Goal: Transaction & Acquisition: Purchase product/service

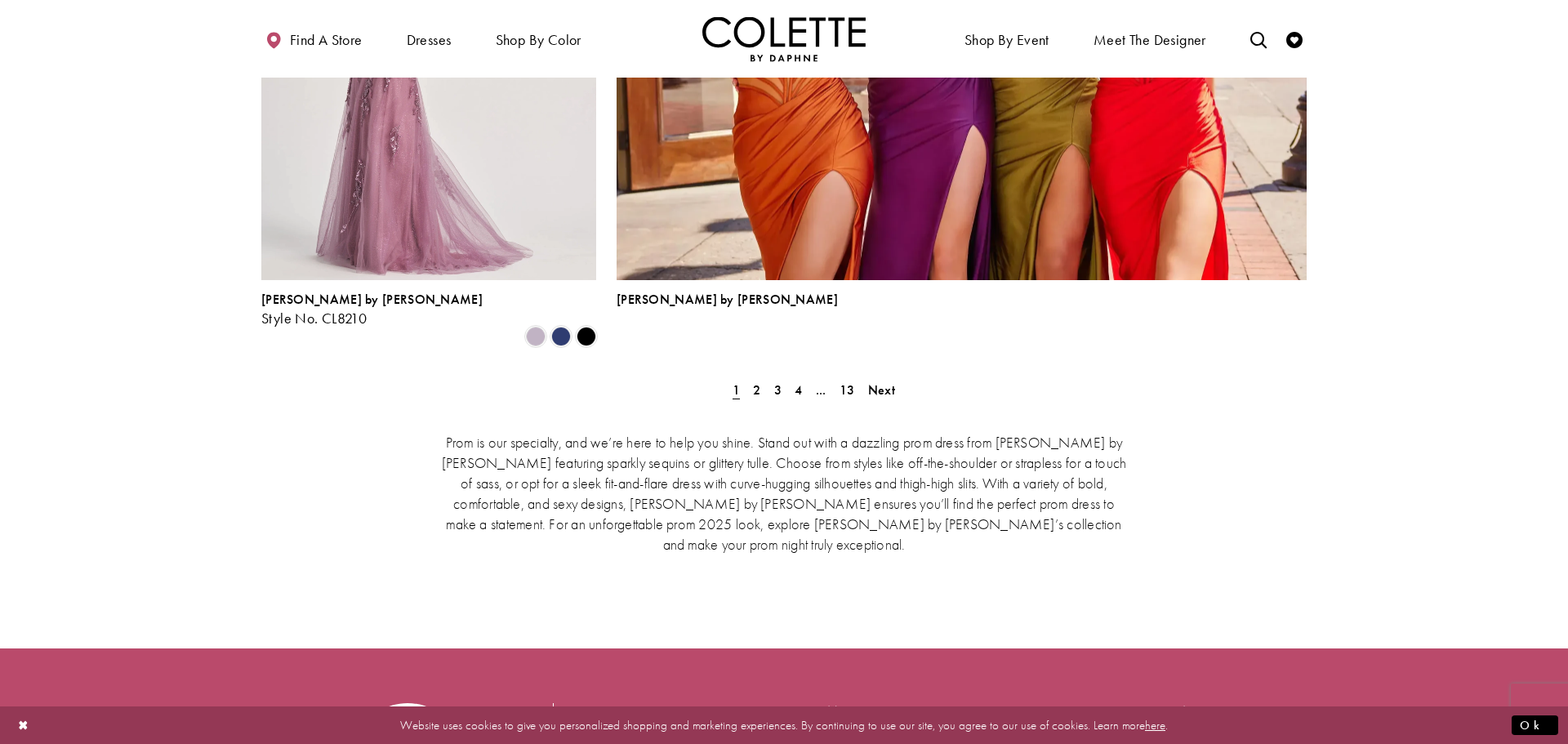
scroll to position [3719, 0]
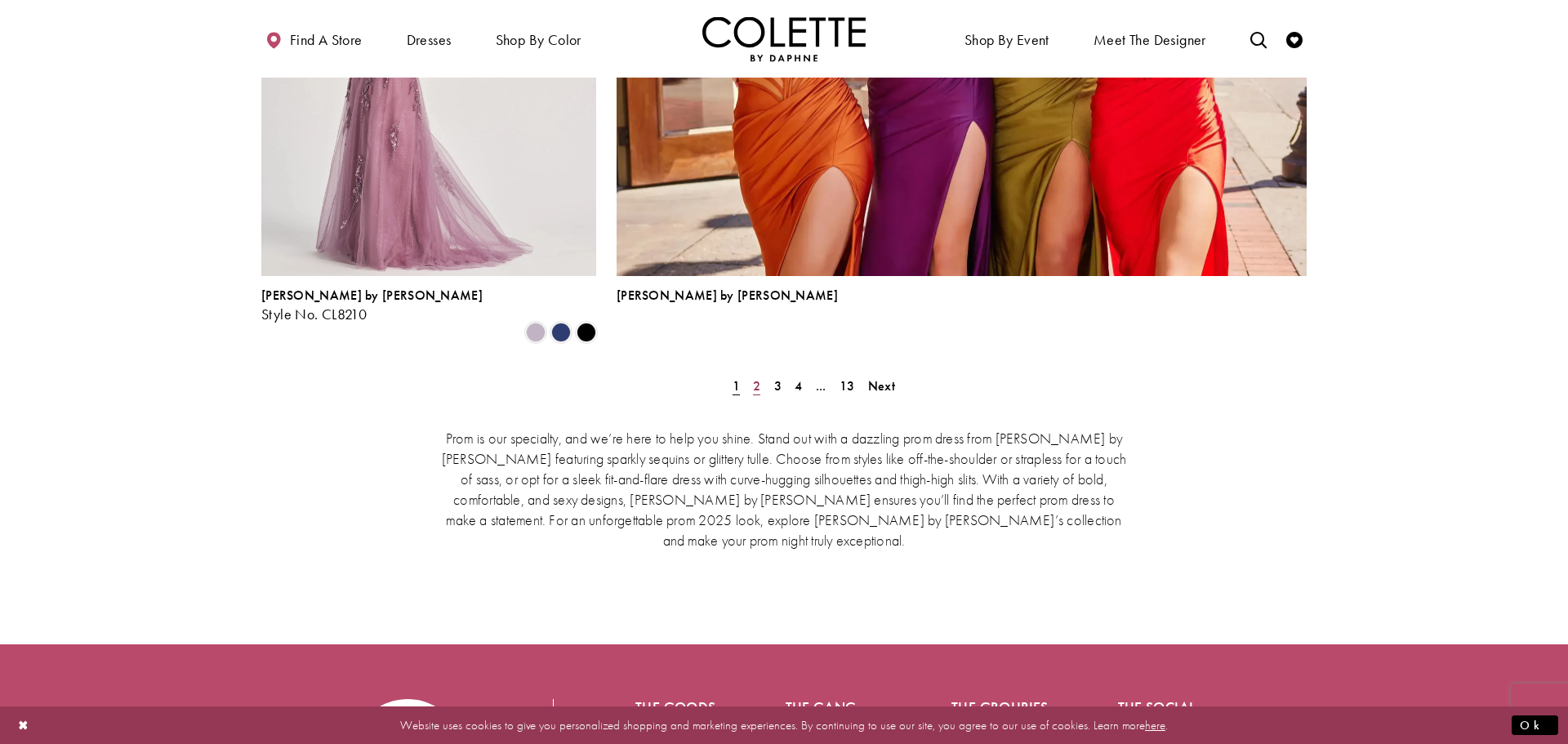
click at [760, 374] on link "2" at bounding box center [757, 386] width 18 height 24
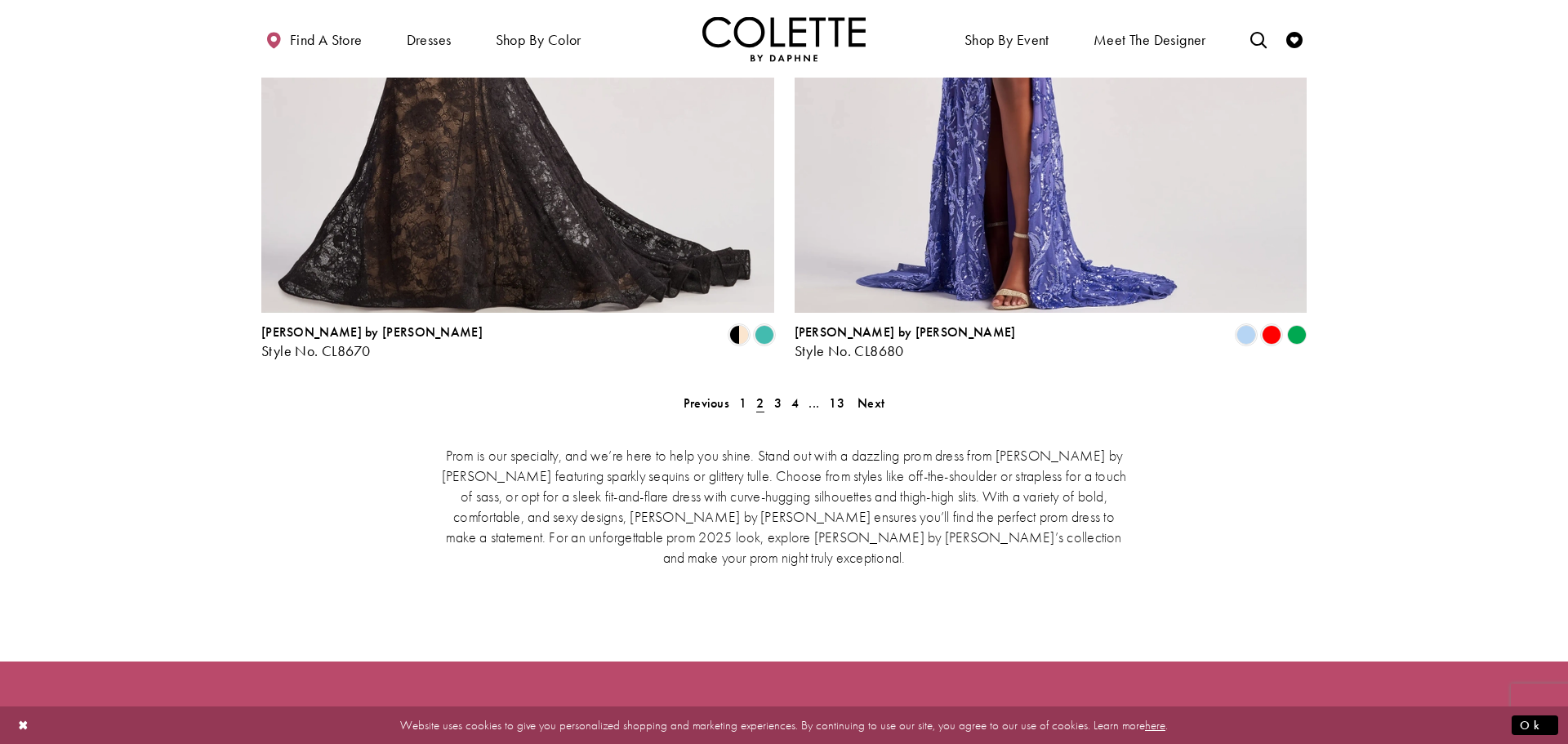
scroll to position [3340, 0]
click at [778, 394] on span "3" at bounding box center [778, 402] width 7 height 18
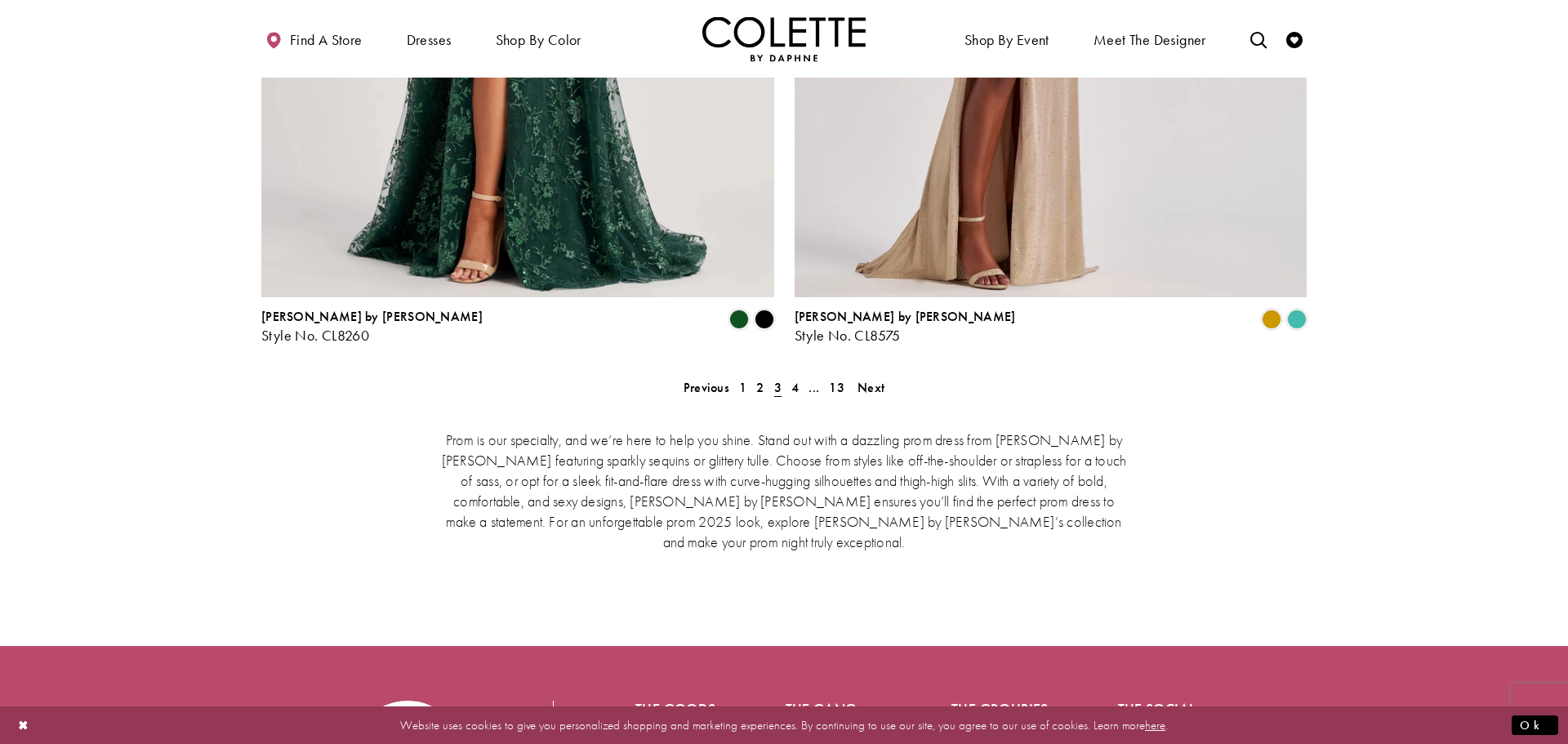
scroll to position [3355, 0]
click at [880, 394] on div "Prom is our specialty, and we’re here to help you shine. Stand out with a dazzl…" at bounding box center [784, 489] width 1046 height 190
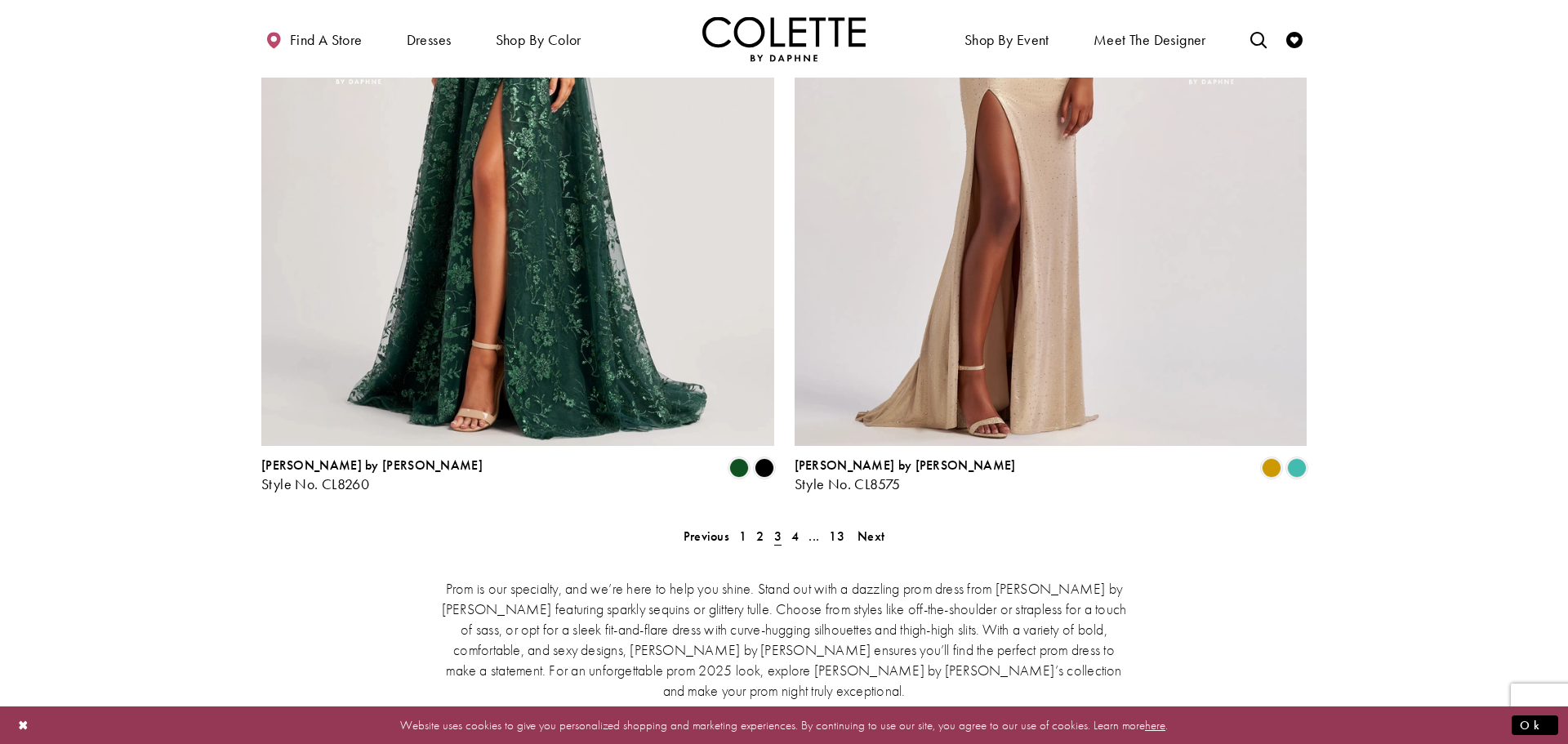
scroll to position [3251, 0]
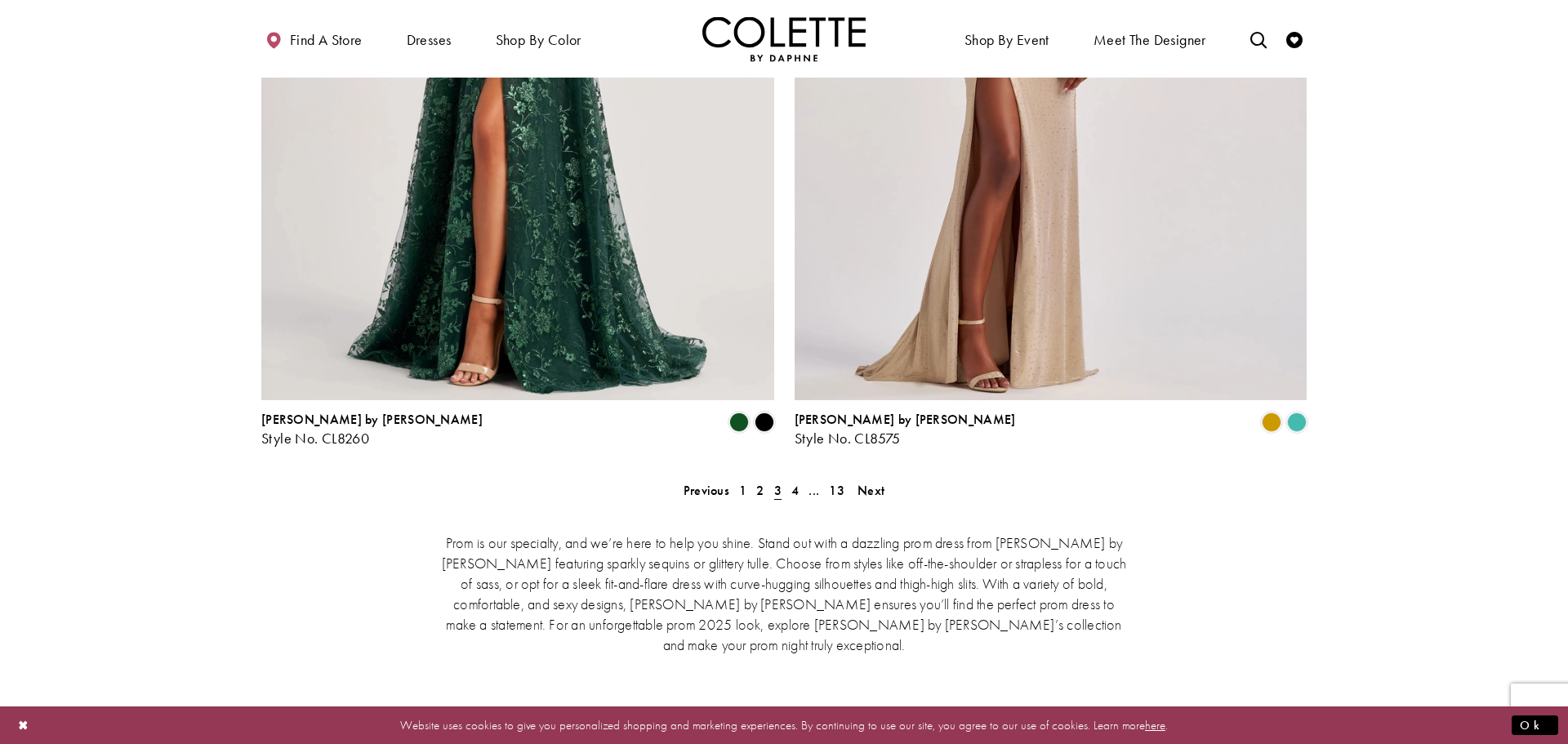
click at [870, 498] on div "Prom is our specialty, and we’re here to help you shine. Stand out with a dazzl…" at bounding box center [784, 593] width 1046 height 190
click at [870, 482] on span "Next" at bounding box center [870, 490] width 27 height 18
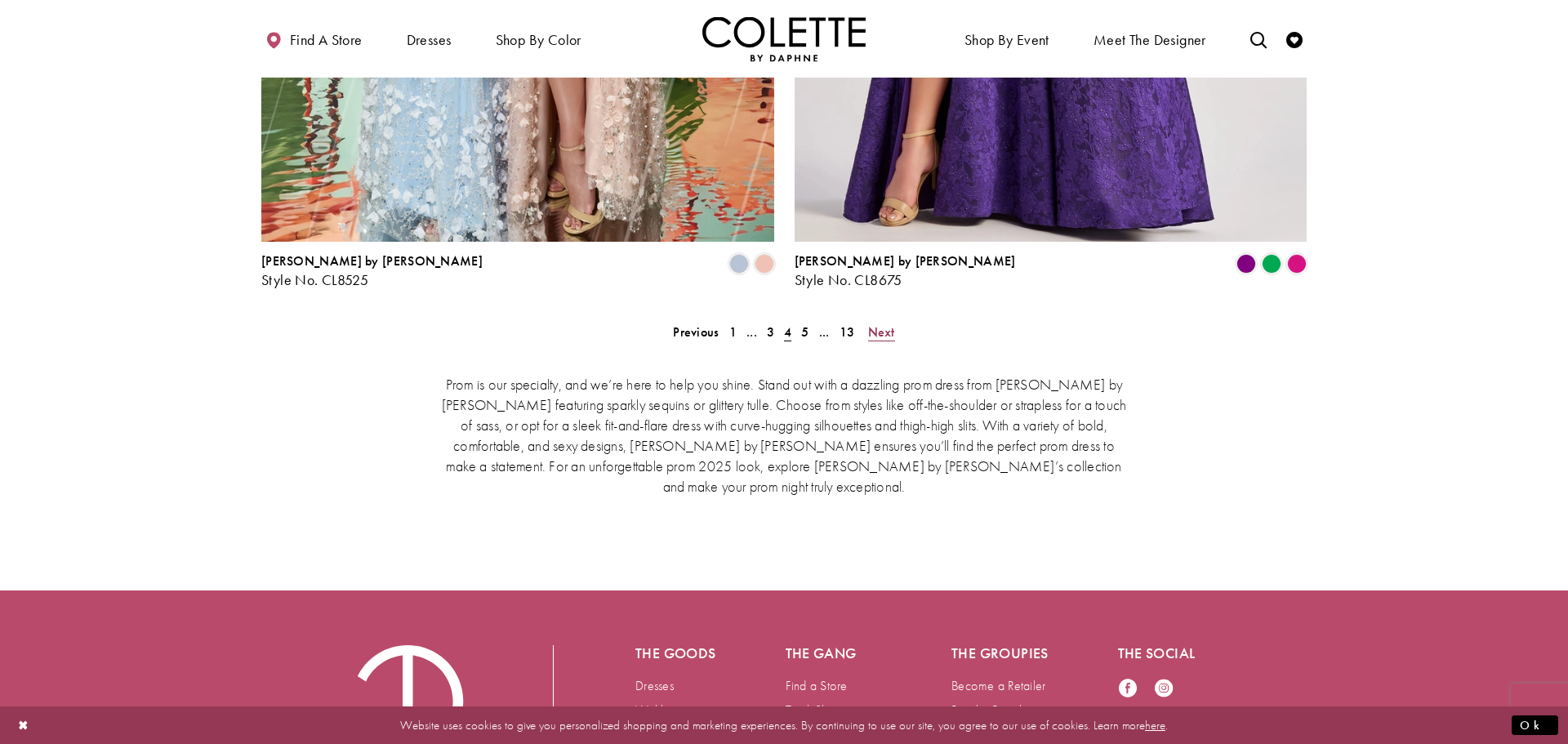
scroll to position [3414, 0]
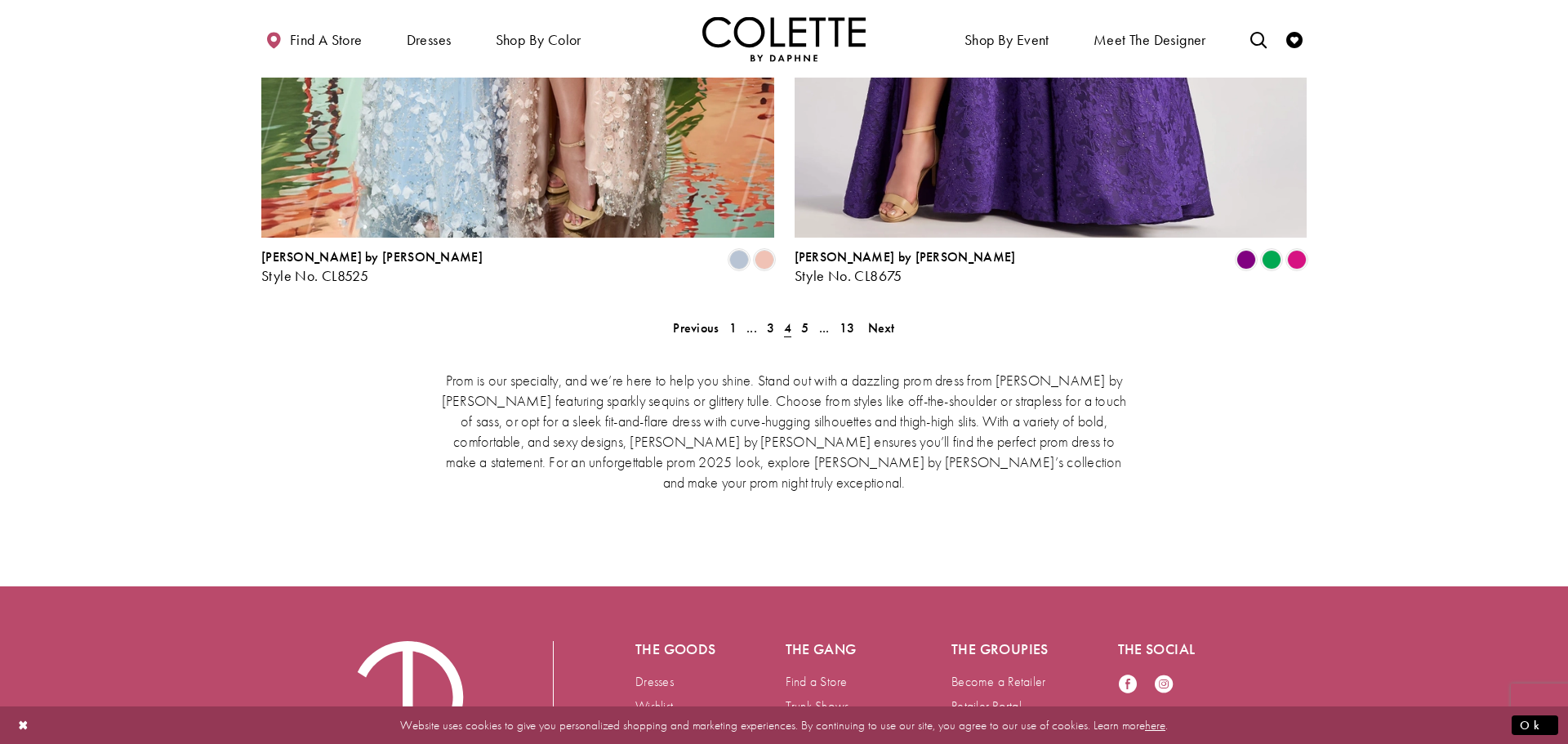
click at [884, 335] on div "Prom is our specialty, and we’re here to help you shine. Stand out with a dazzl…" at bounding box center [784, 430] width 1046 height 190
click at [890, 319] on span "Next" at bounding box center [881, 328] width 27 height 18
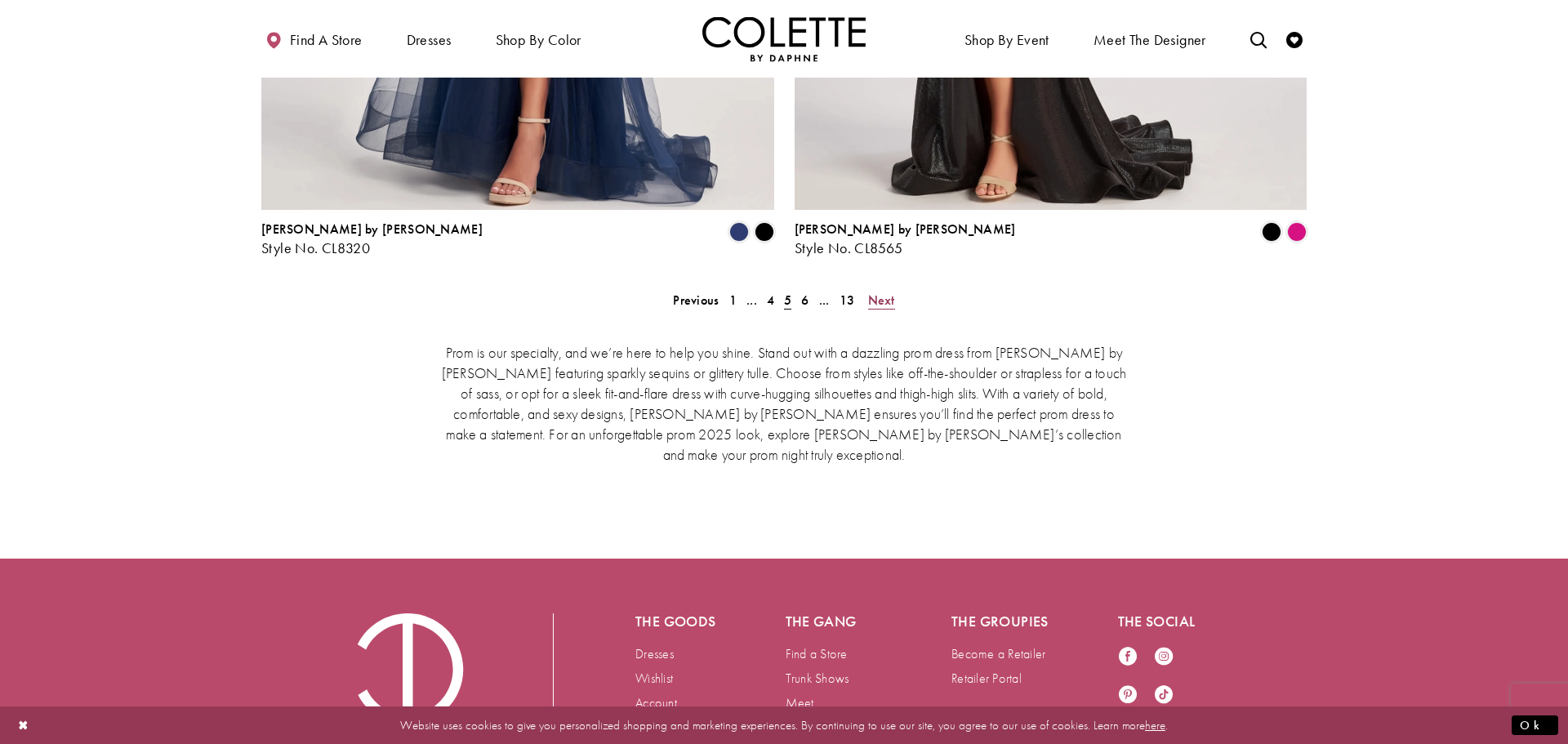
scroll to position [3497, 0]
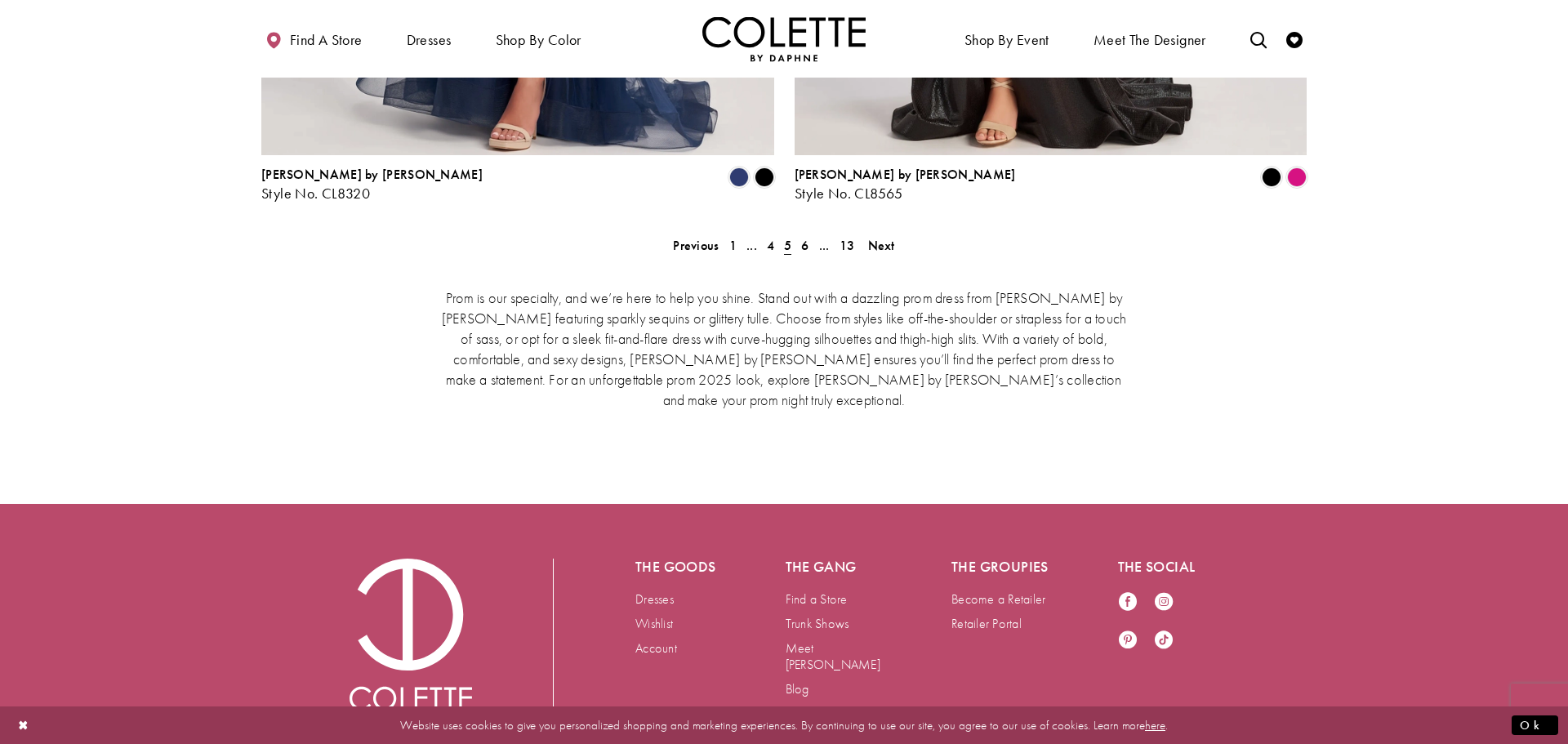
click at [880, 252] on div "Prom is our specialty, and we’re here to help you shine. Stand out with a dazzl…" at bounding box center [784, 347] width 1046 height 190
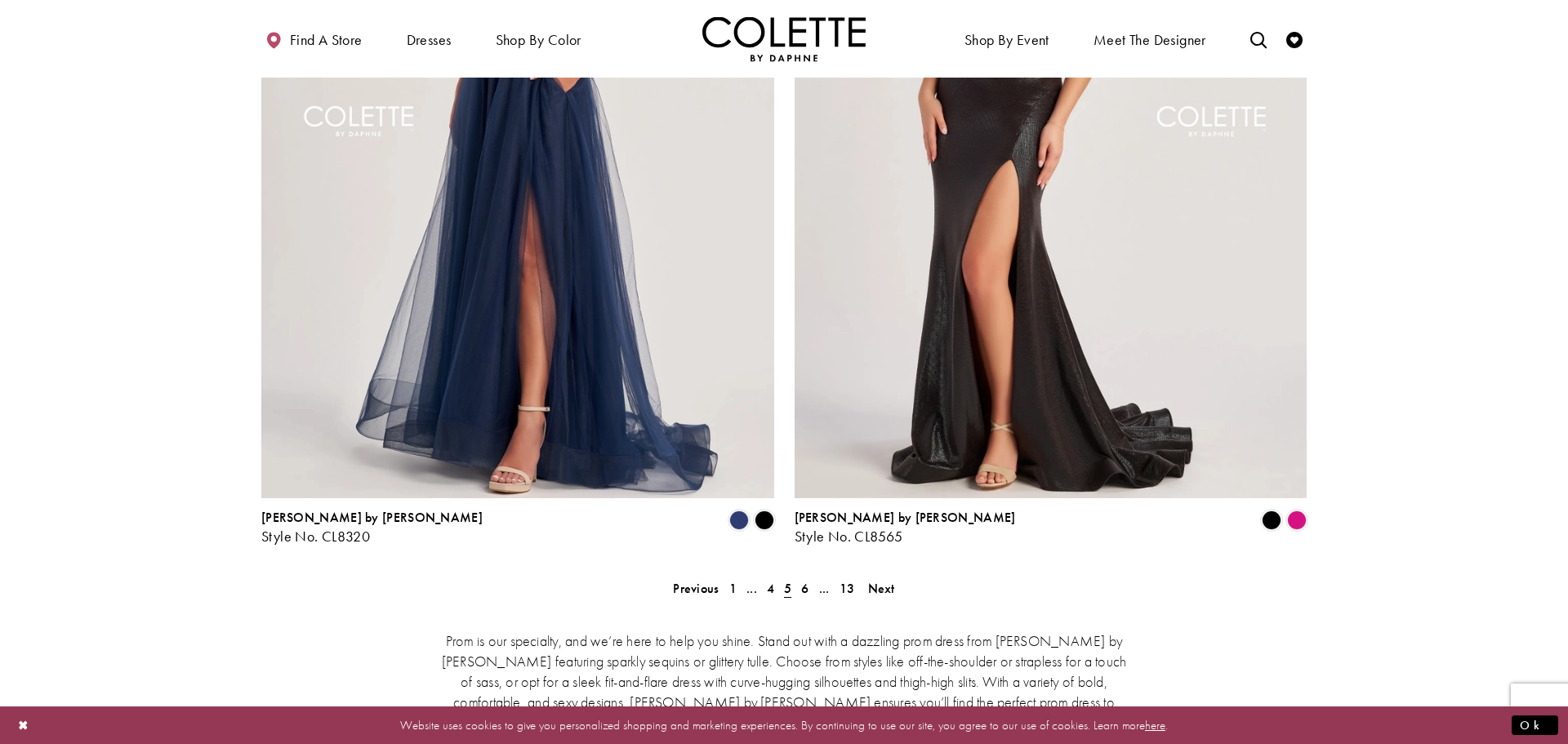
scroll to position [3154, 0]
click at [892, 594] on div "Prom is our specialty, and we’re here to help you shine. Stand out with a dazzl…" at bounding box center [784, 690] width 1046 height 190
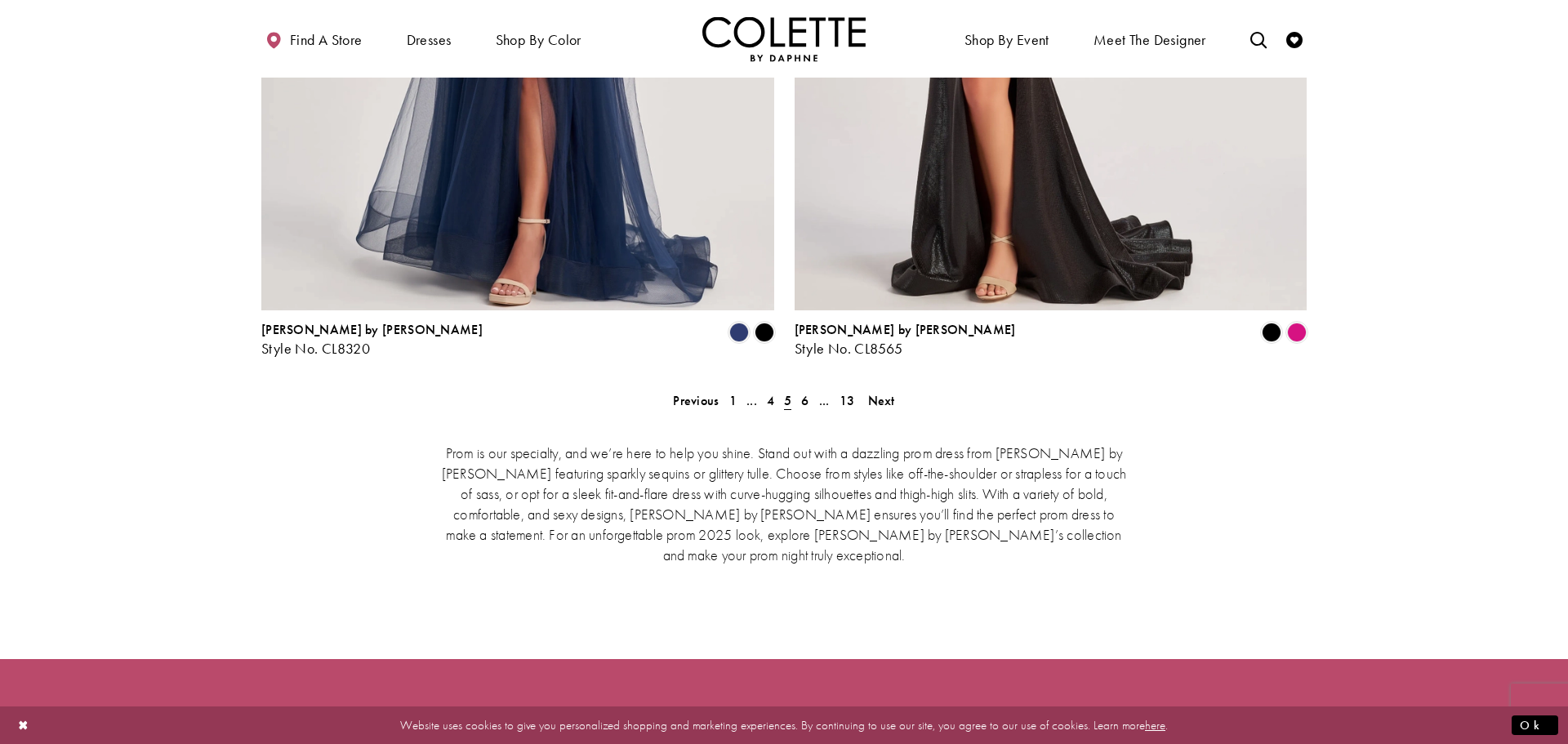
scroll to position [3342, 0]
click at [889, 407] on div "Prom is our specialty, and we’re here to help you shine. Stand out with a dazzl…" at bounding box center [784, 502] width 1046 height 190
click at [879, 391] on span "Next" at bounding box center [881, 400] width 27 height 18
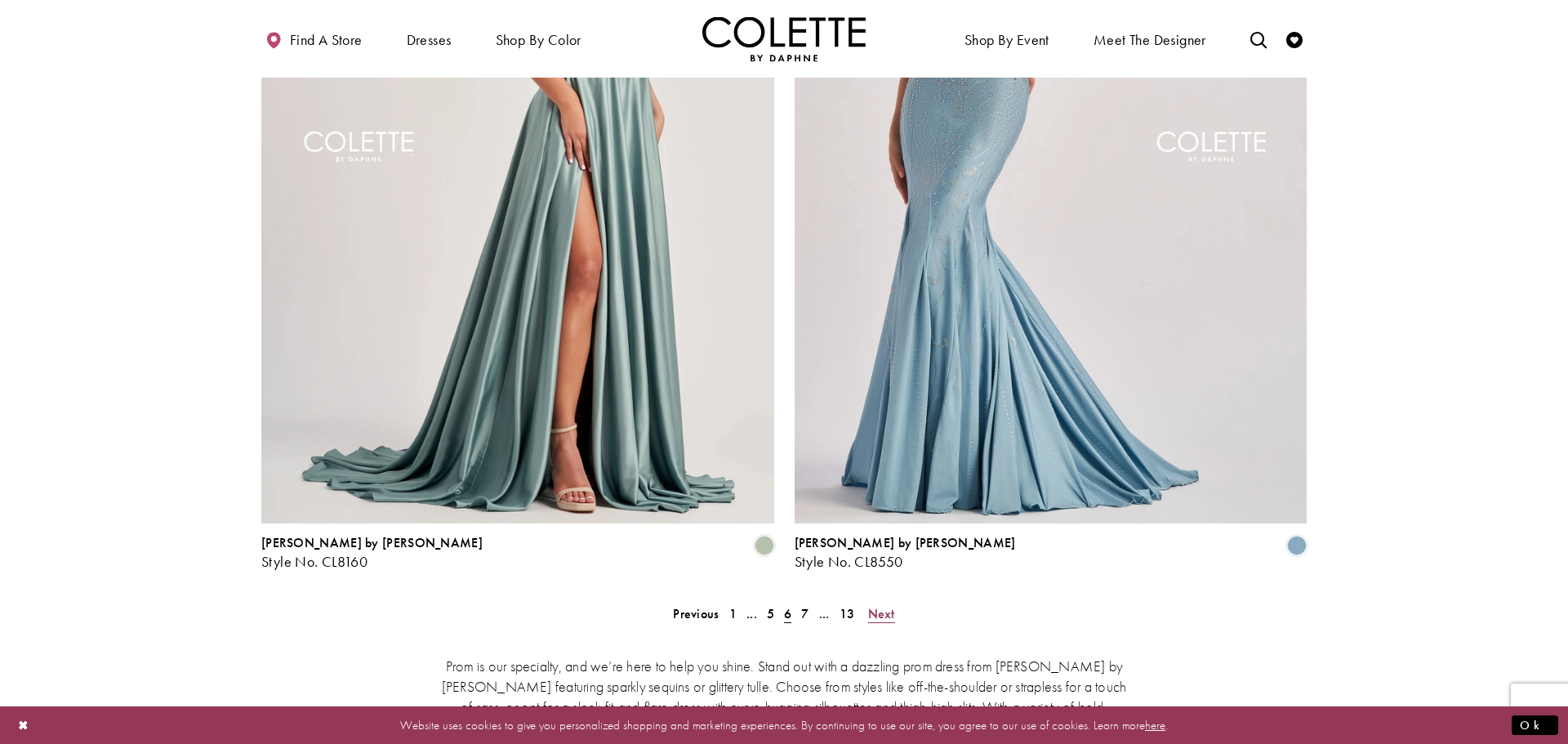
scroll to position [3131, 0]
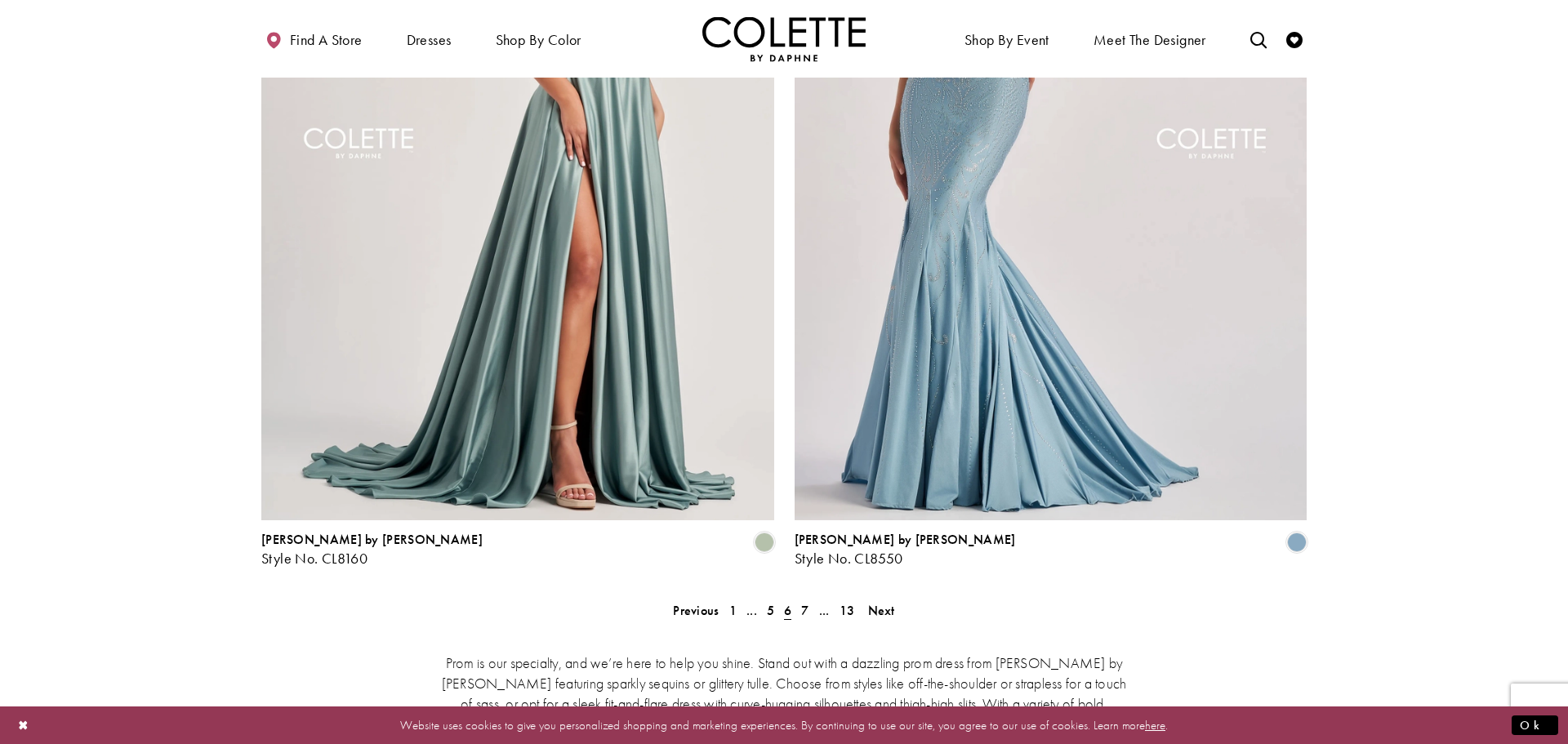
click at [887, 618] on div "Prom is our specialty, and we’re here to help you shine. Stand out with a dazzl…" at bounding box center [784, 713] width 1046 height 190
click at [887, 602] on span "Next" at bounding box center [881, 610] width 27 height 18
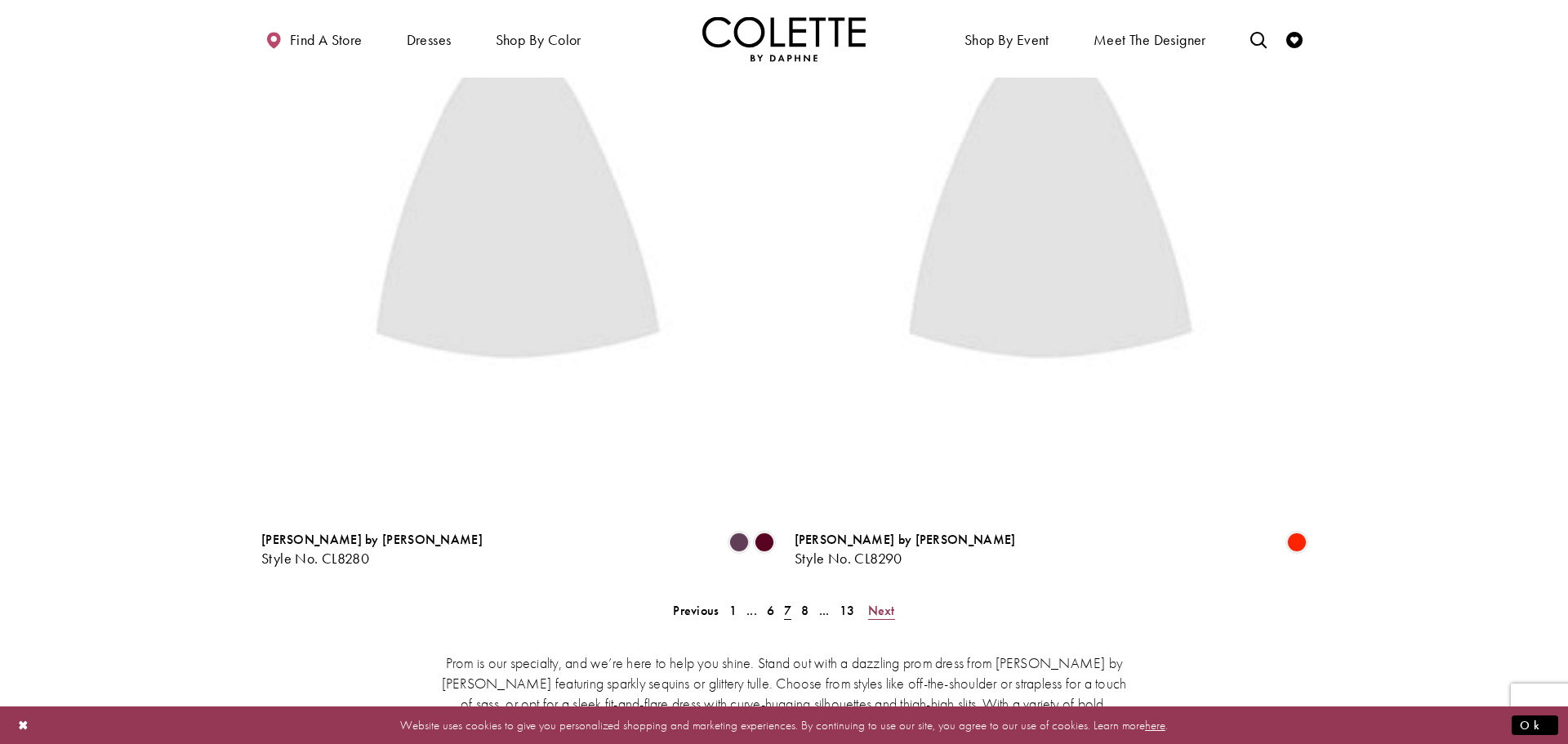
scroll to position [419, 0]
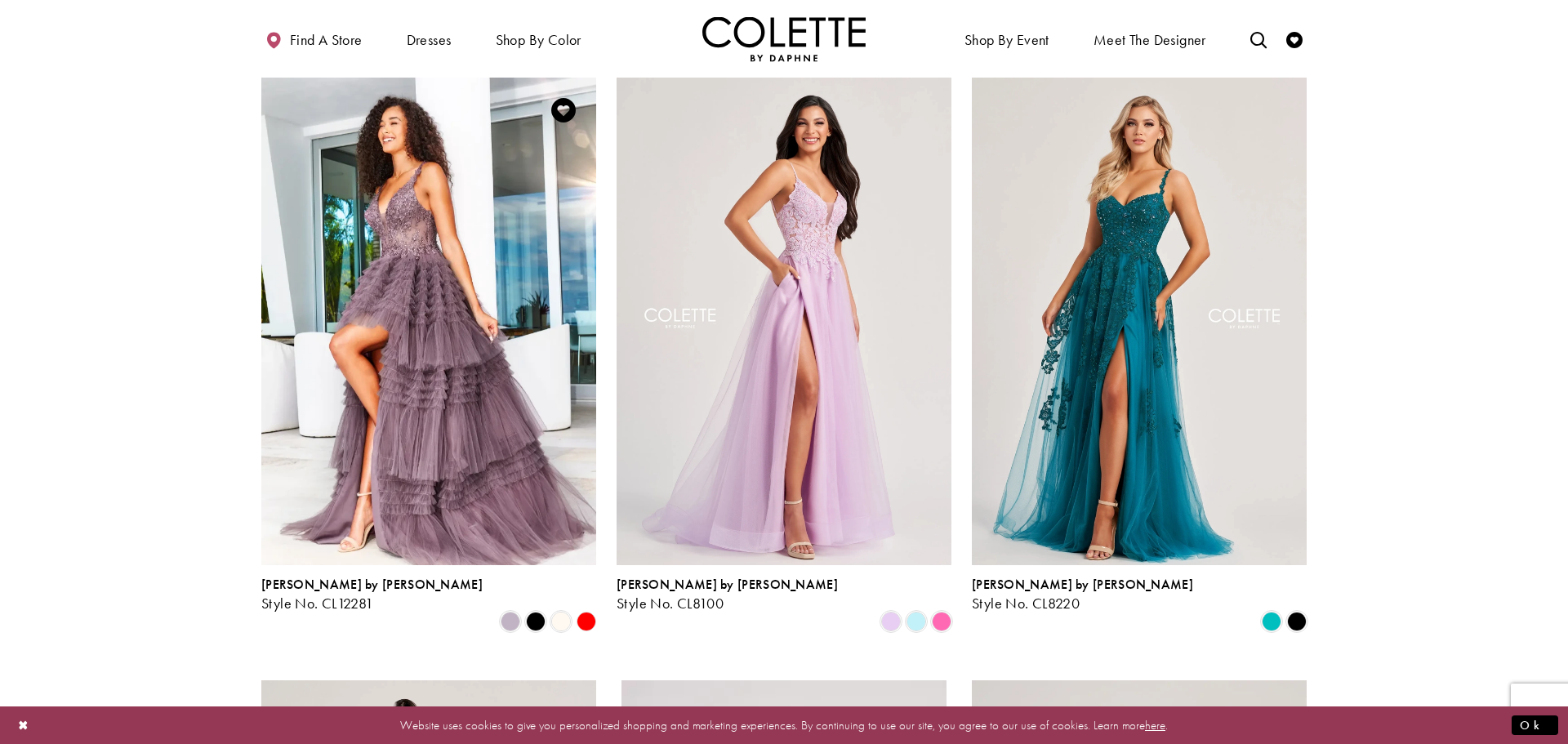
click at [595, 612] on icon "Product List" at bounding box center [586, 621] width 19 height 19
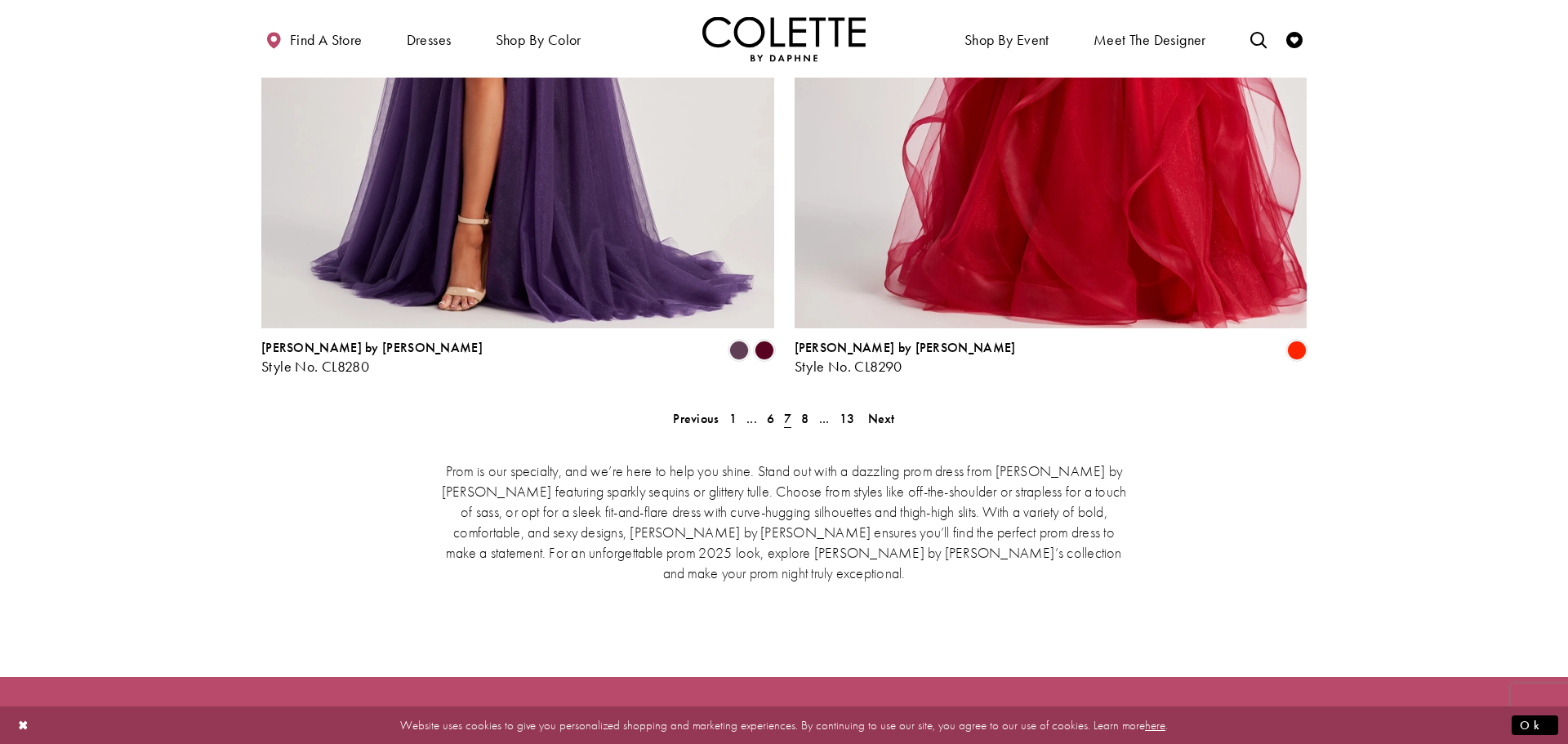
scroll to position [3330, 0]
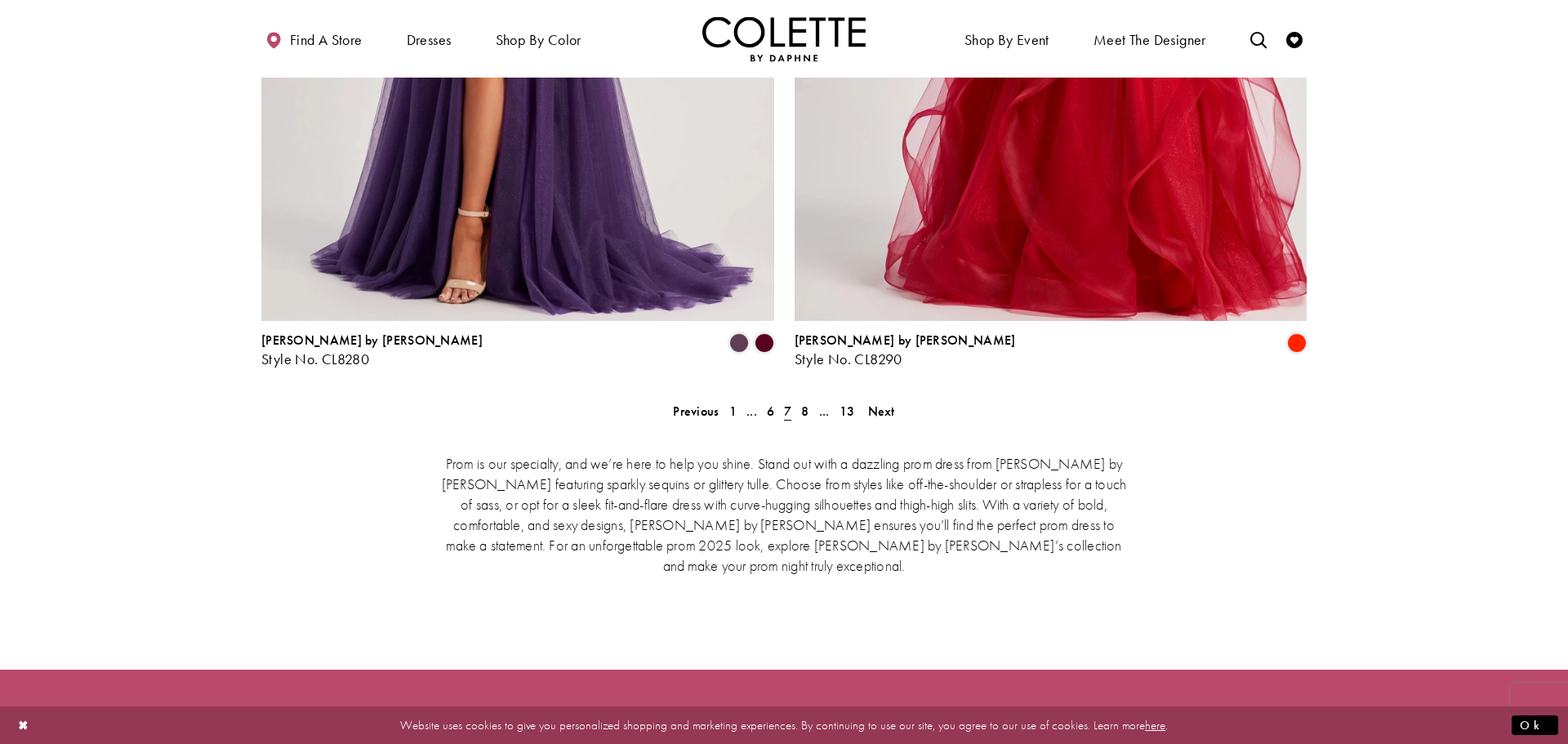
click at [879, 418] on div "Prom is our specialty, and we’re here to help you shine. Stand out with a dazzl…" at bounding box center [784, 513] width 1046 height 190
click at [888, 418] on div "Prom is our specialty, and we’re here to help you shine. Stand out with a dazzl…" at bounding box center [784, 513] width 1046 height 190
click at [874, 402] on span "Next" at bounding box center [881, 411] width 27 height 18
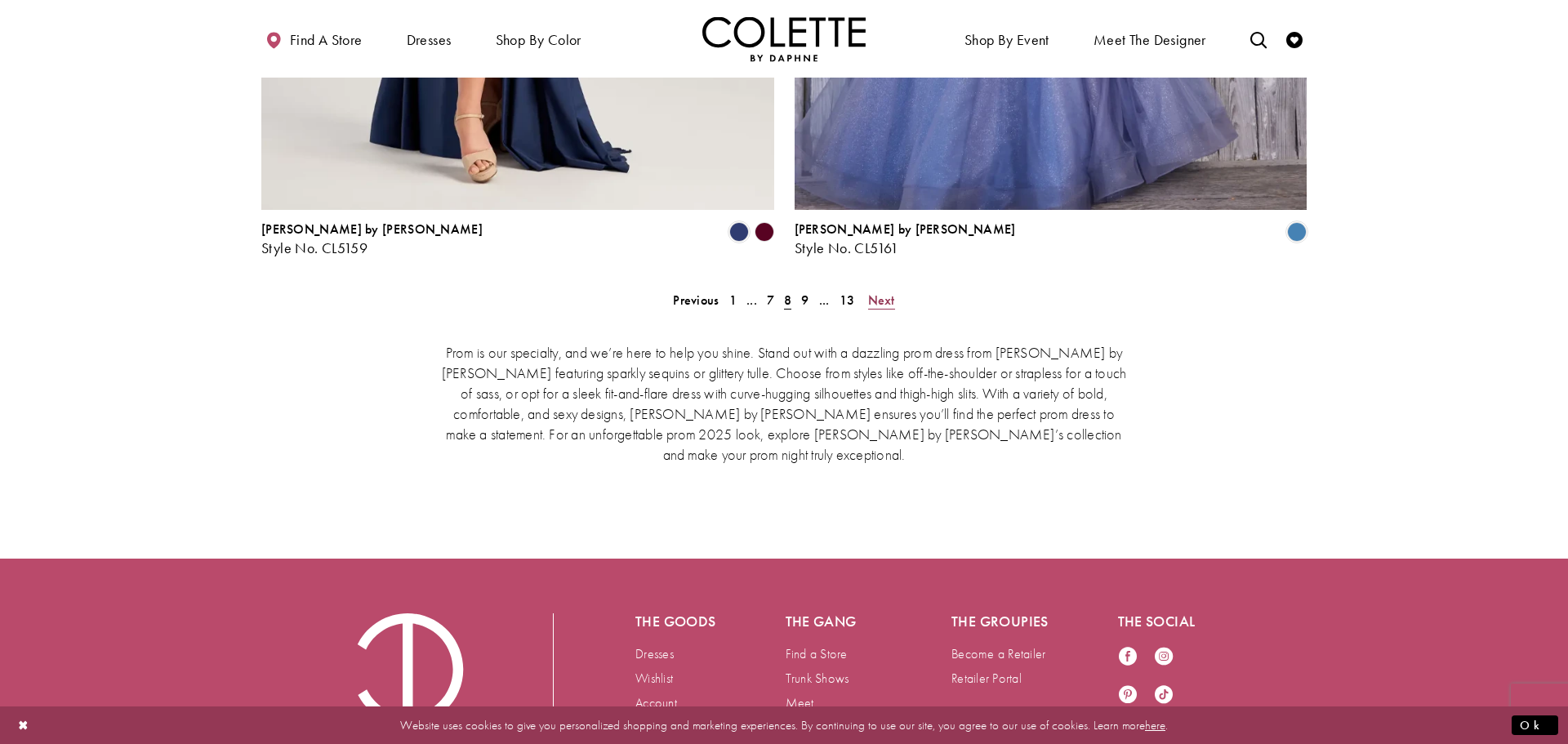
scroll to position [3443, 0]
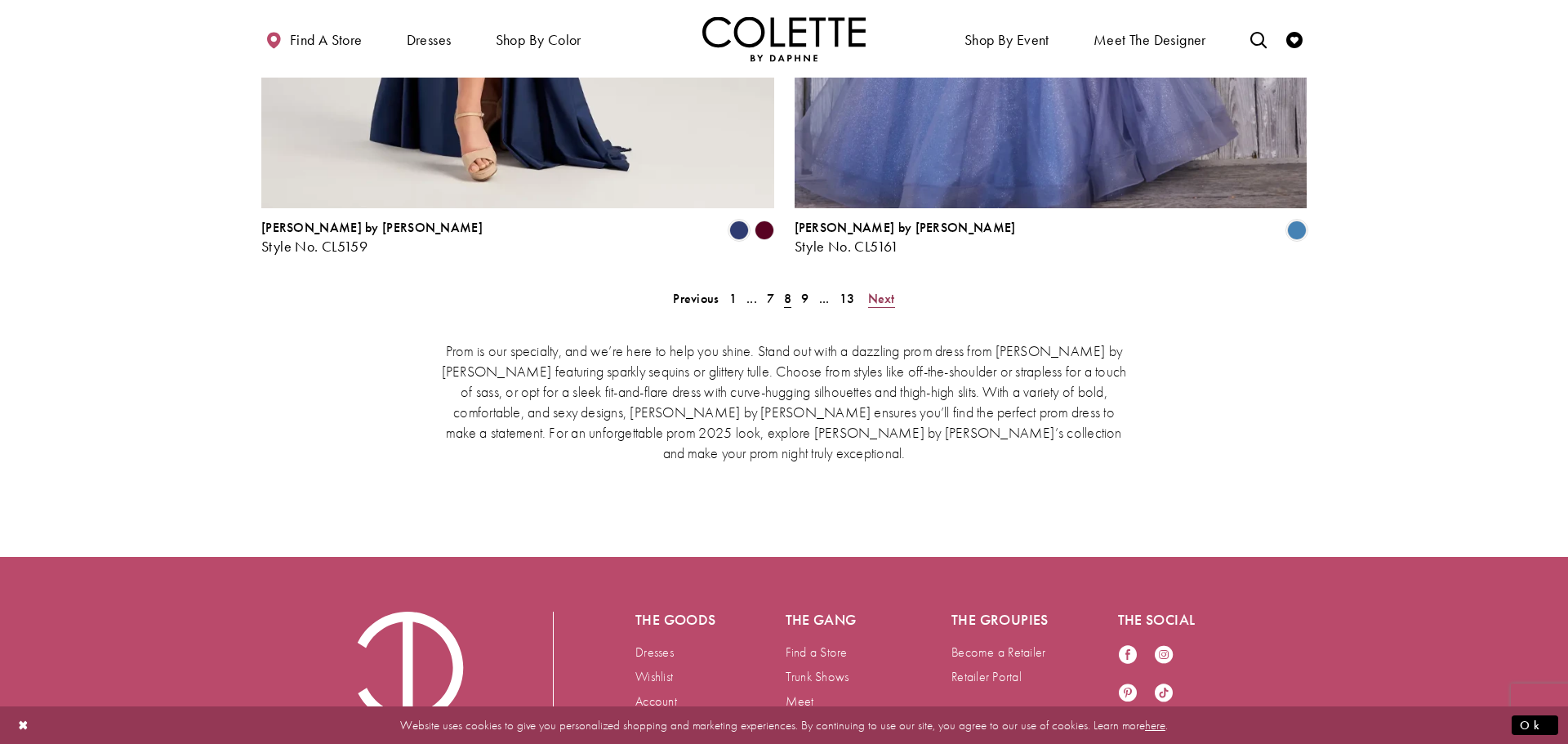
click at [893, 290] on span "Next" at bounding box center [881, 298] width 27 height 18
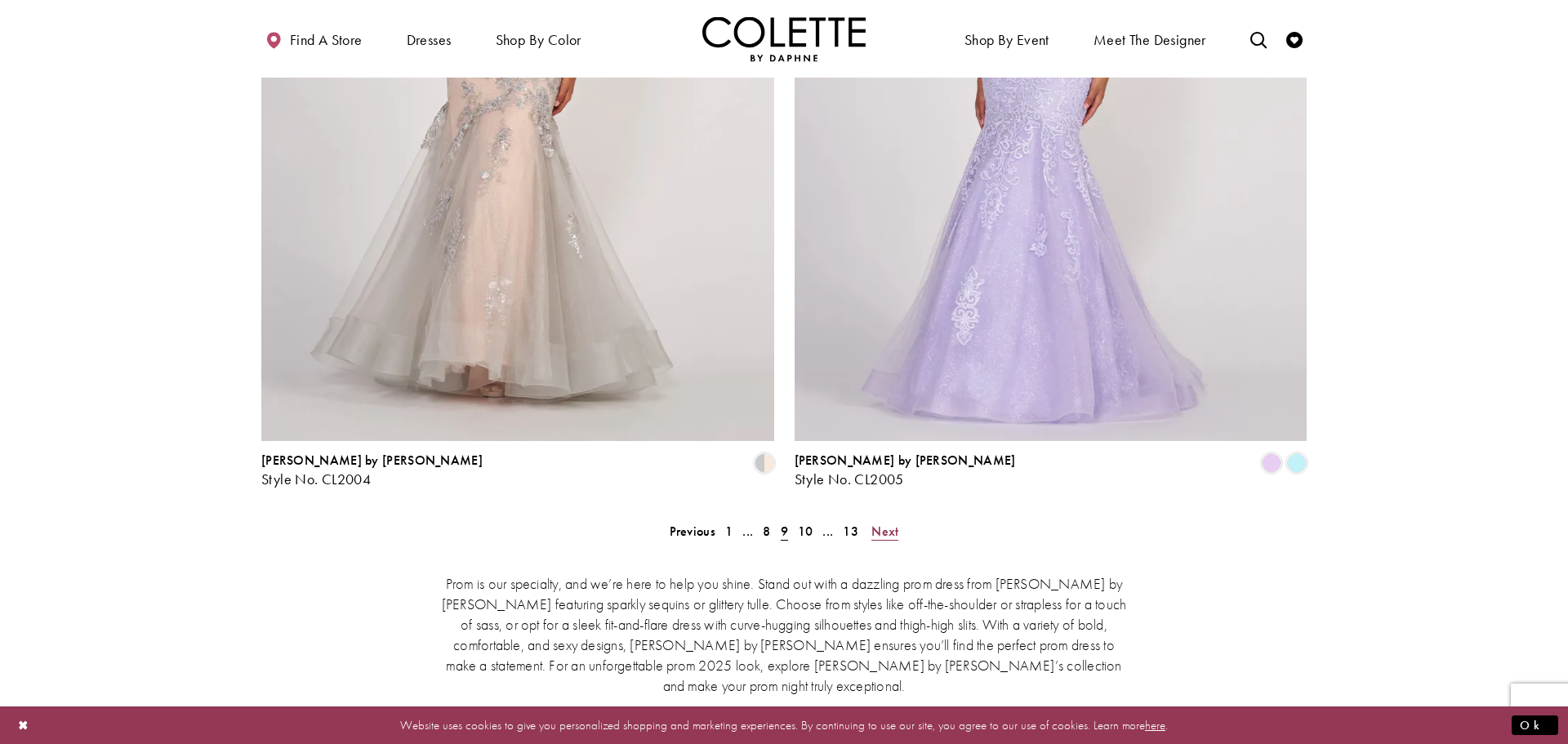
scroll to position [3228, 0]
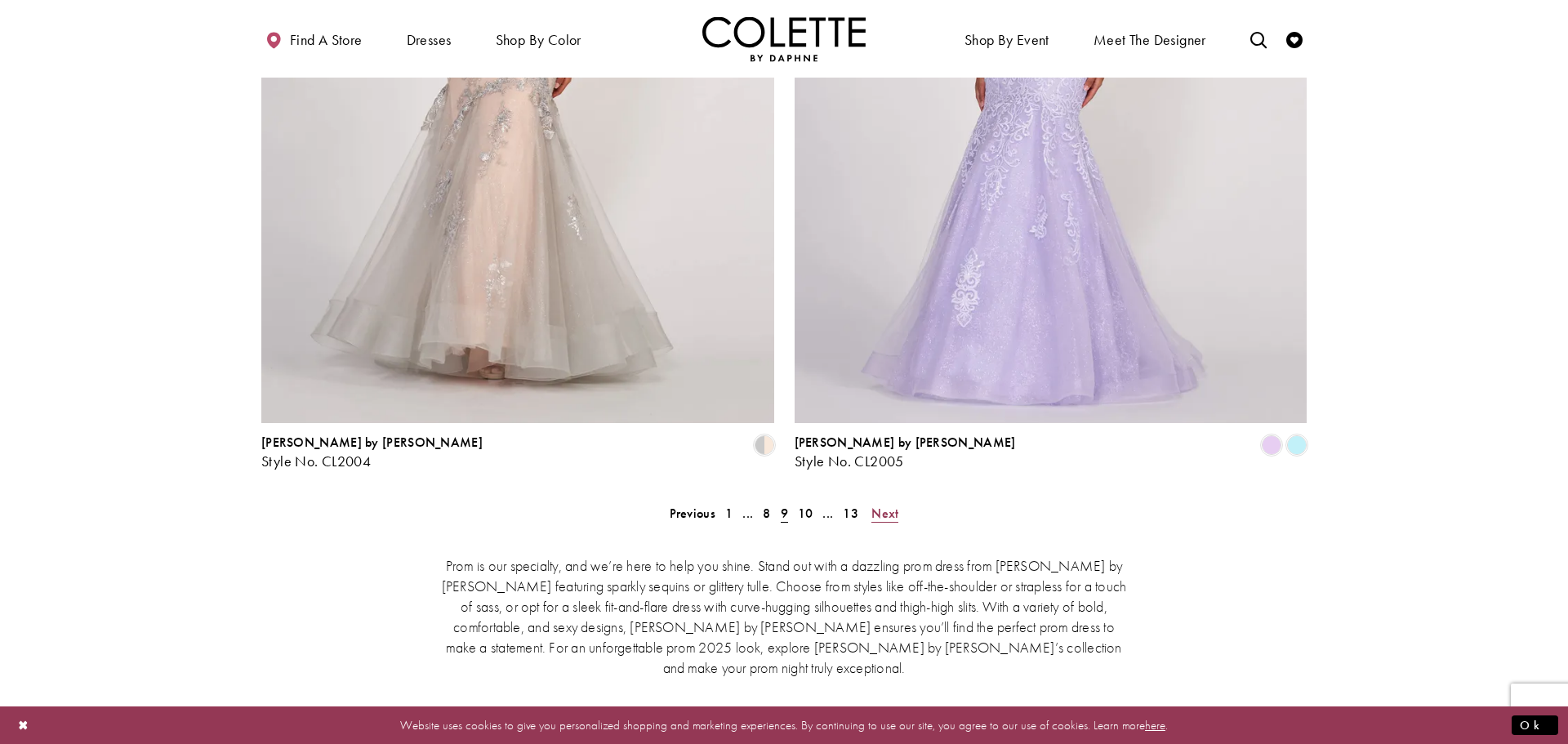
click at [898, 501] on link "Next" at bounding box center [885, 513] width 37 height 24
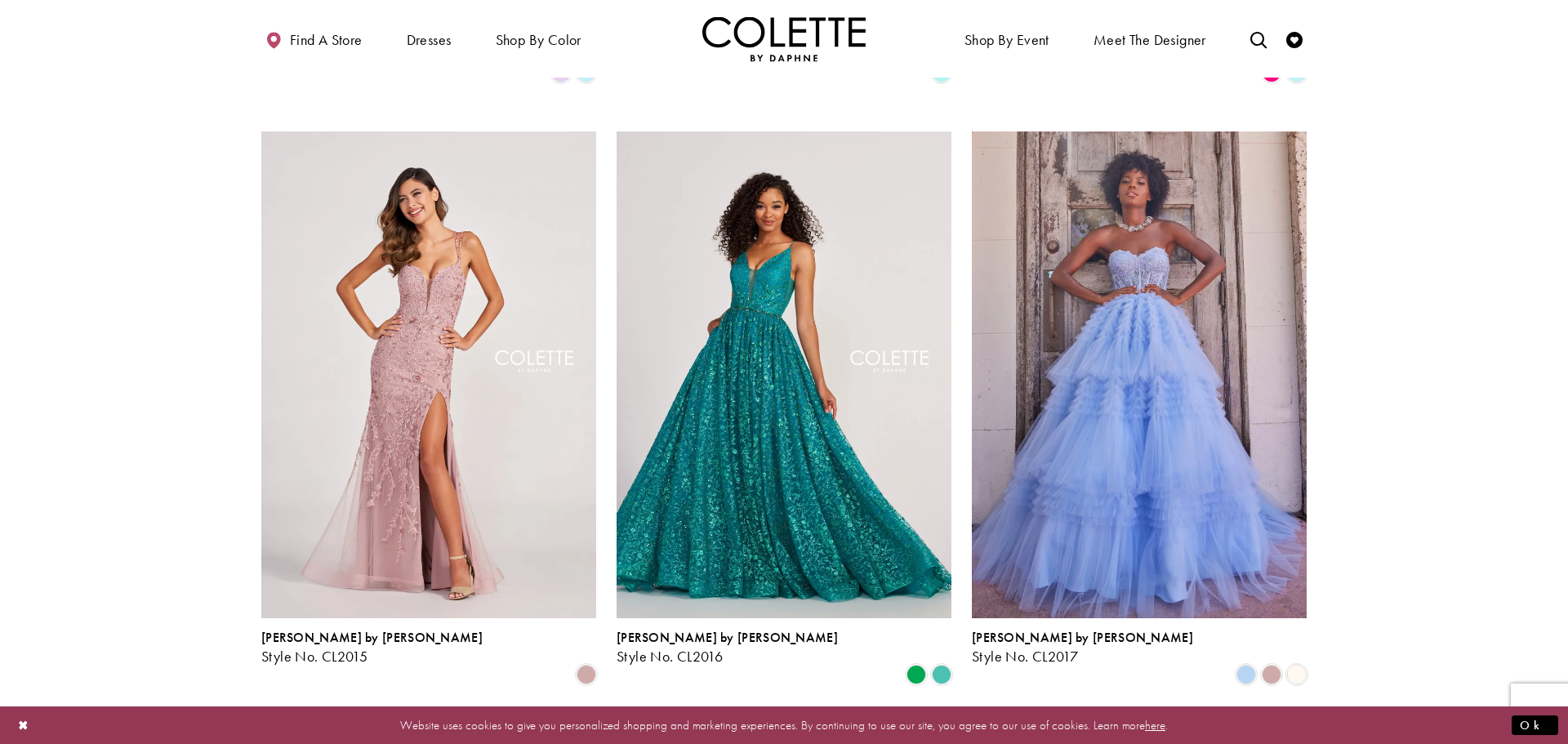
scroll to position [1563, 0]
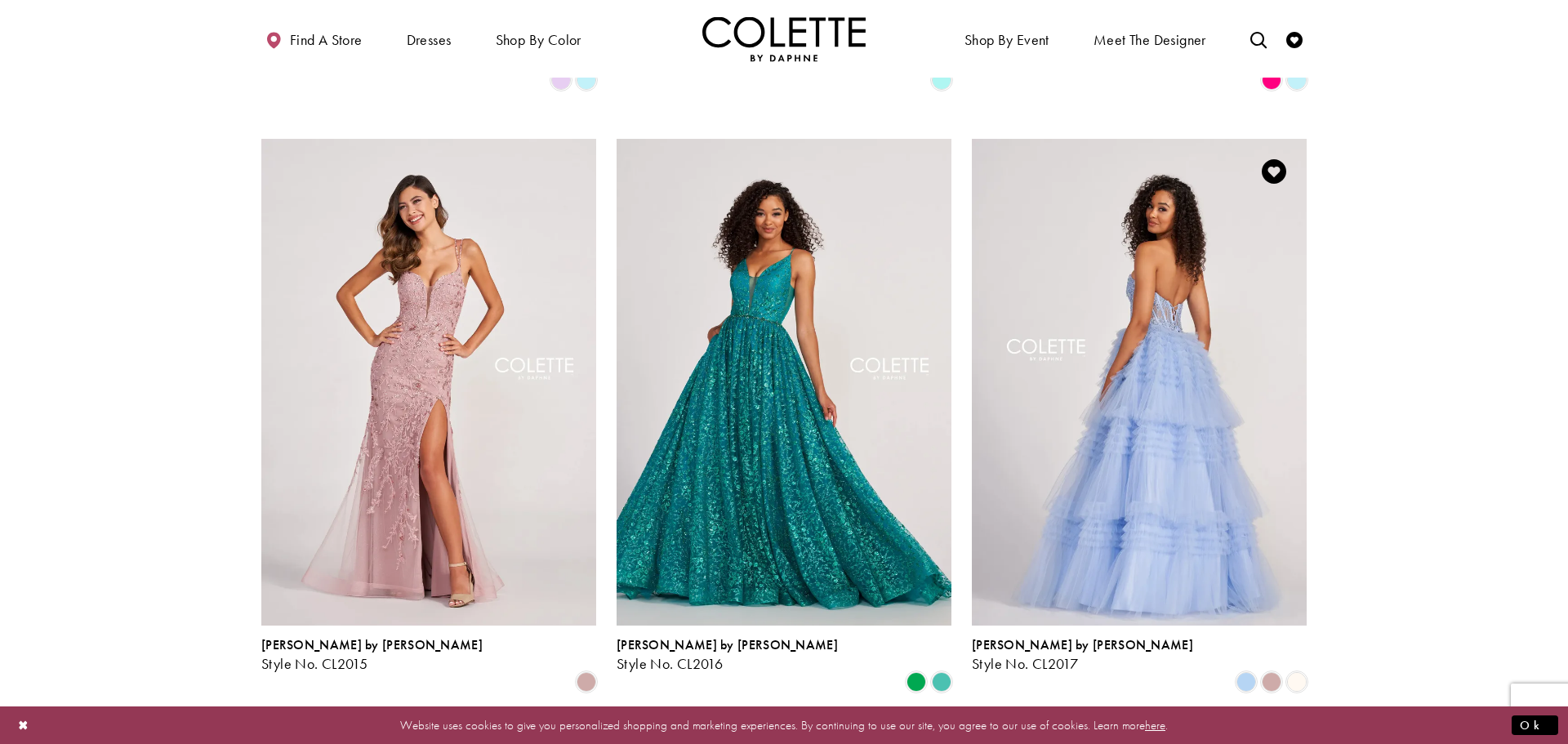
click at [1185, 300] on img "Visit Colette by Daphne Style No. CL2017 Page" at bounding box center [1139, 381] width 335 height 486
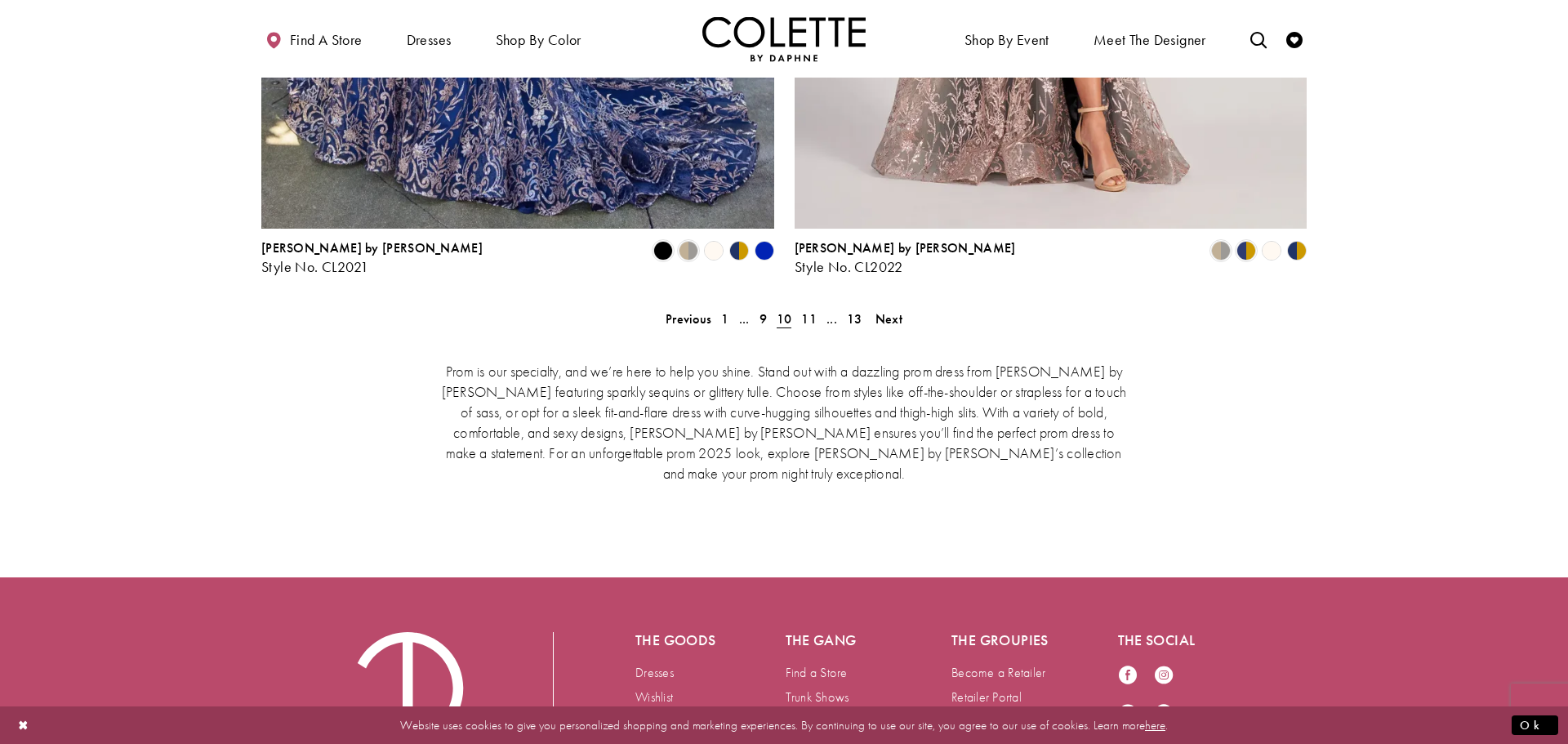
scroll to position [3429, 0]
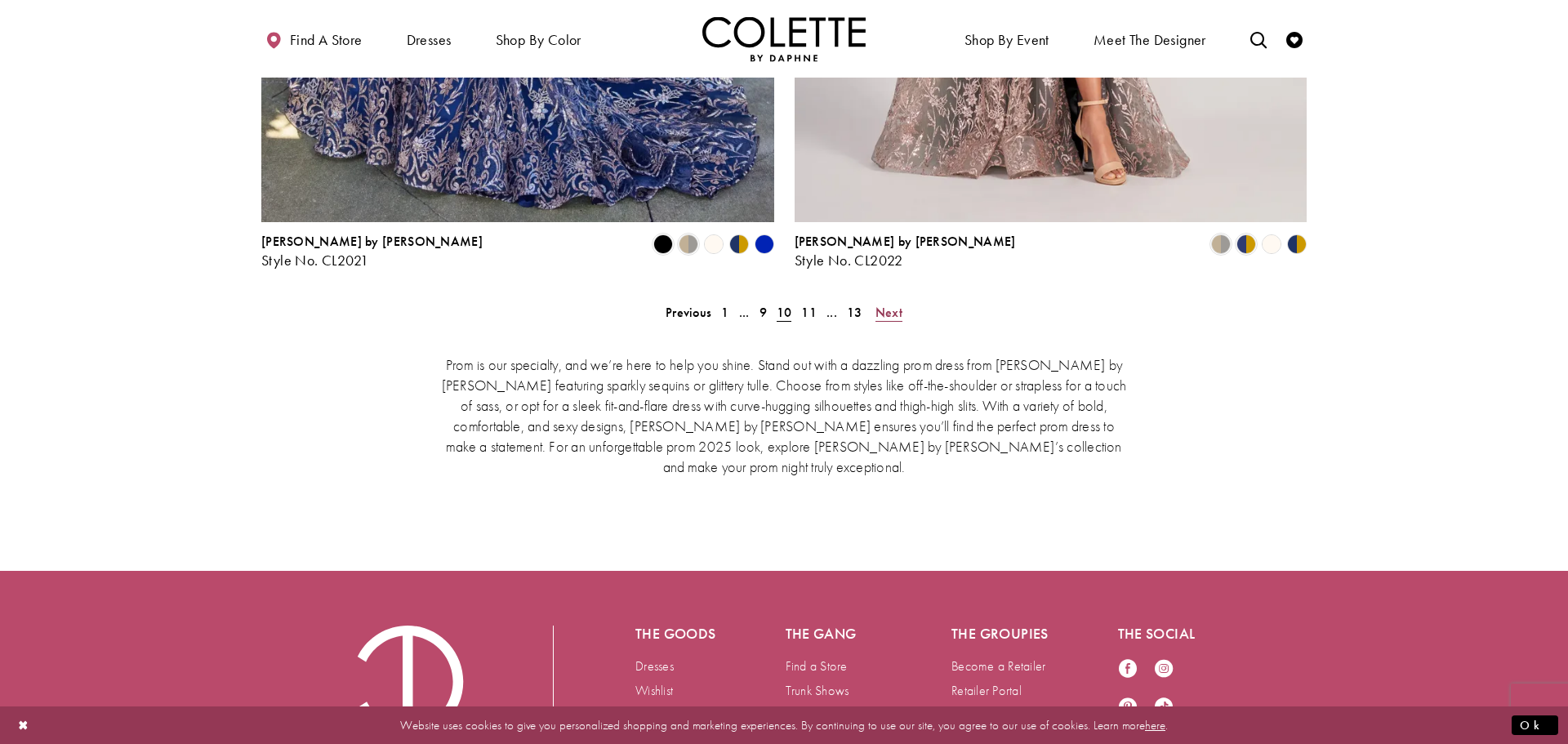
click at [901, 304] on span "Next" at bounding box center [889, 312] width 27 height 18
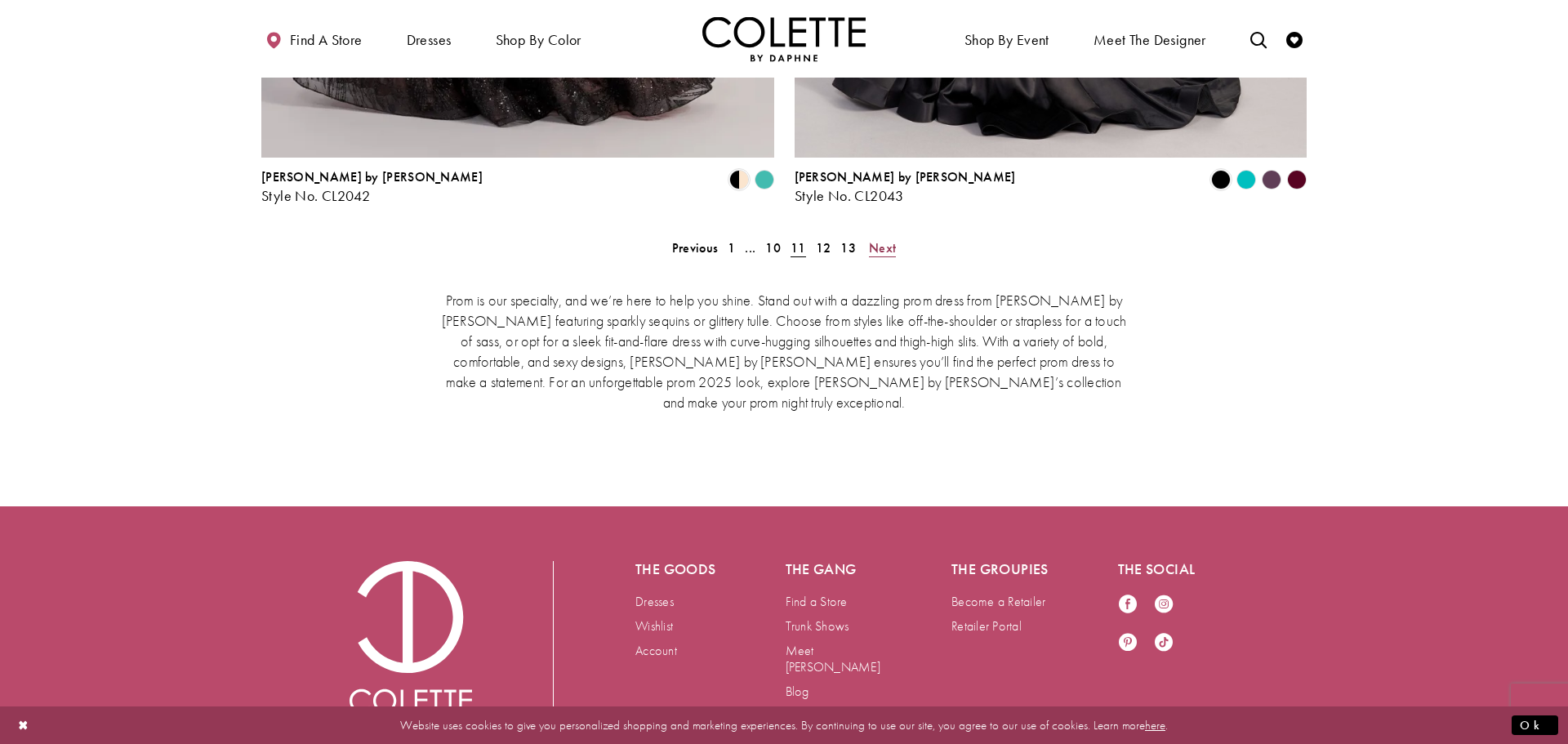
scroll to position [3497, 0]
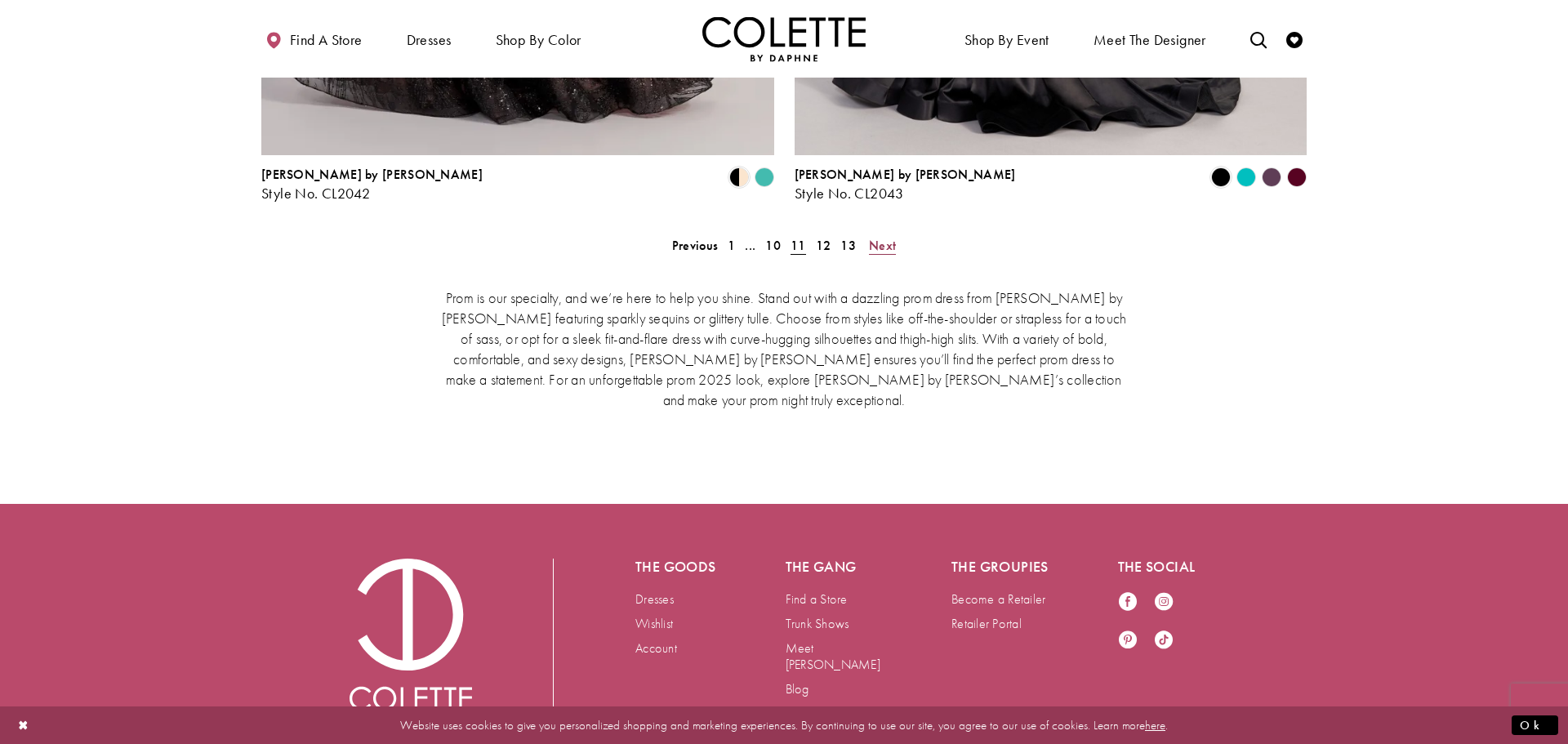
click at [890, 237] on span "Next" at bounding box center [882, 246] width 27 height 18
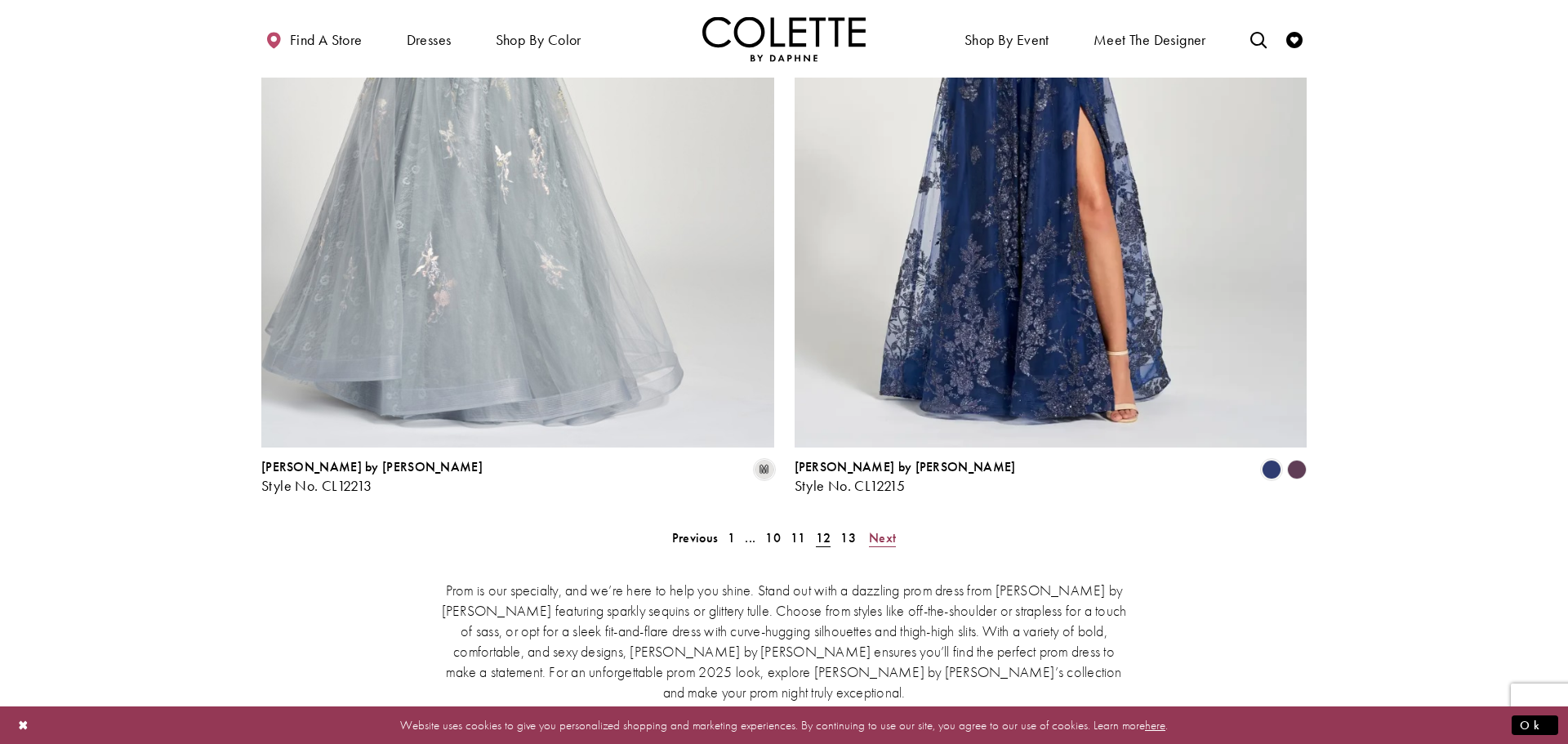
scroll to position [3217, 0]
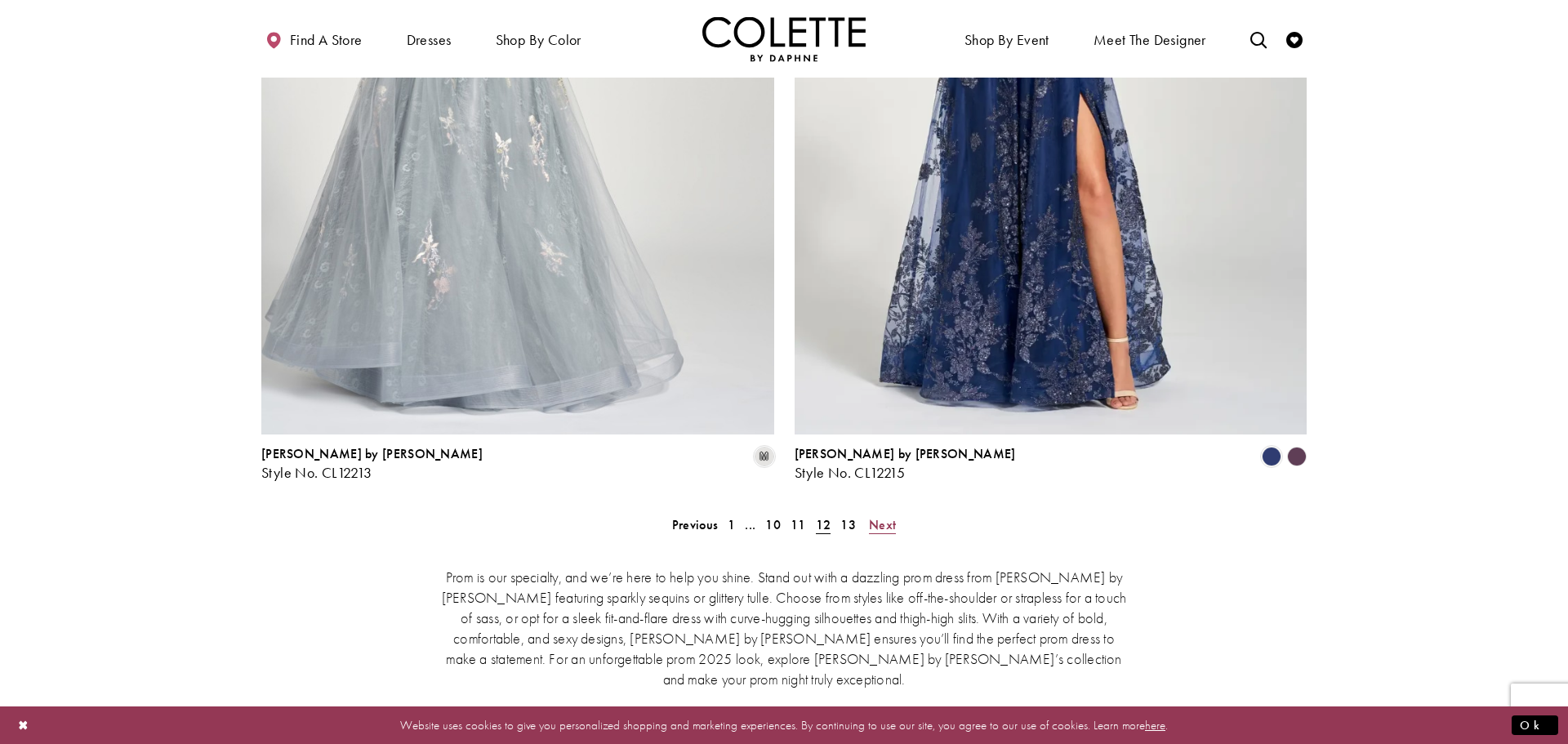
click at [897, 513] on link "Next" at bounding box center [882, 525] width 37 height 24
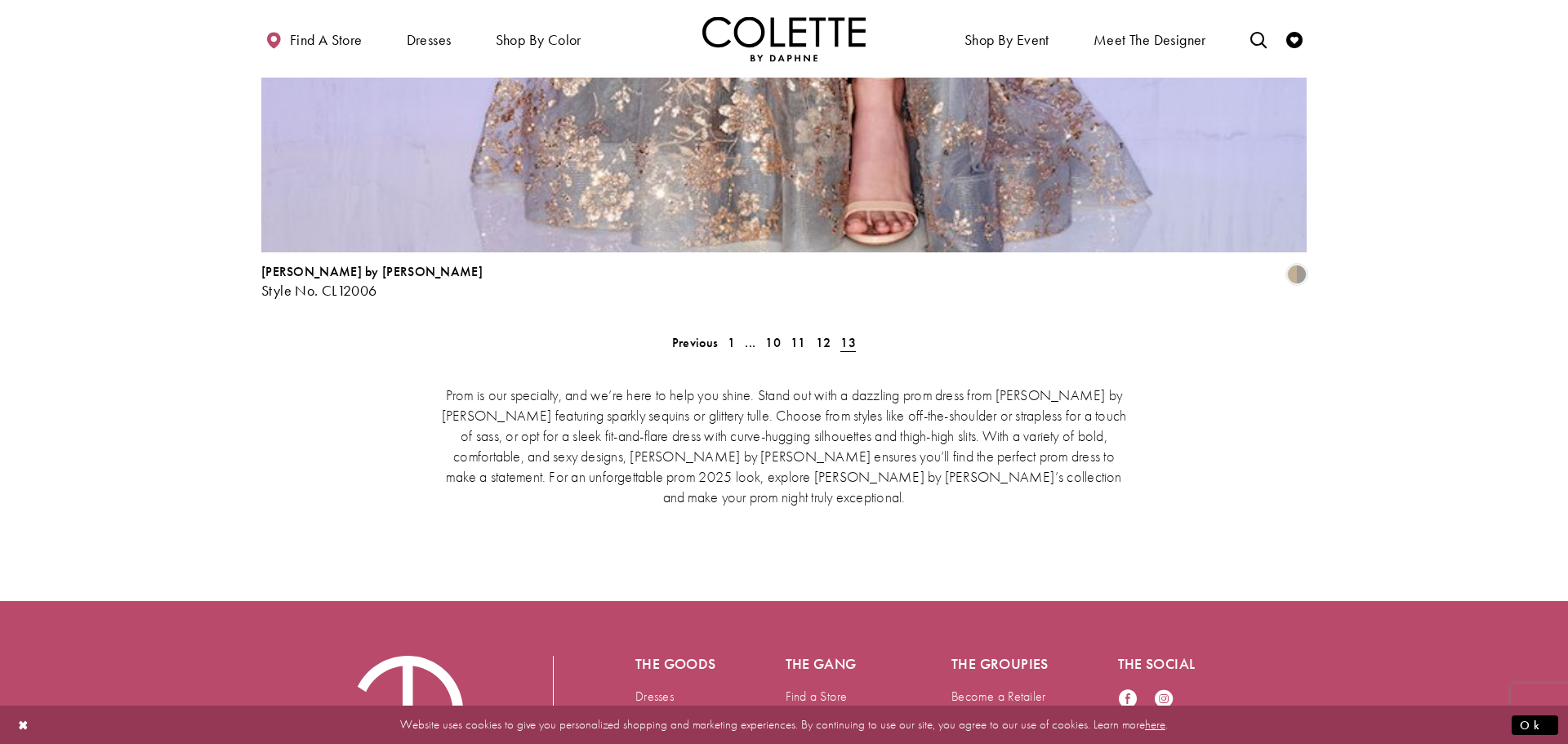
scroll to position [3690, 0]
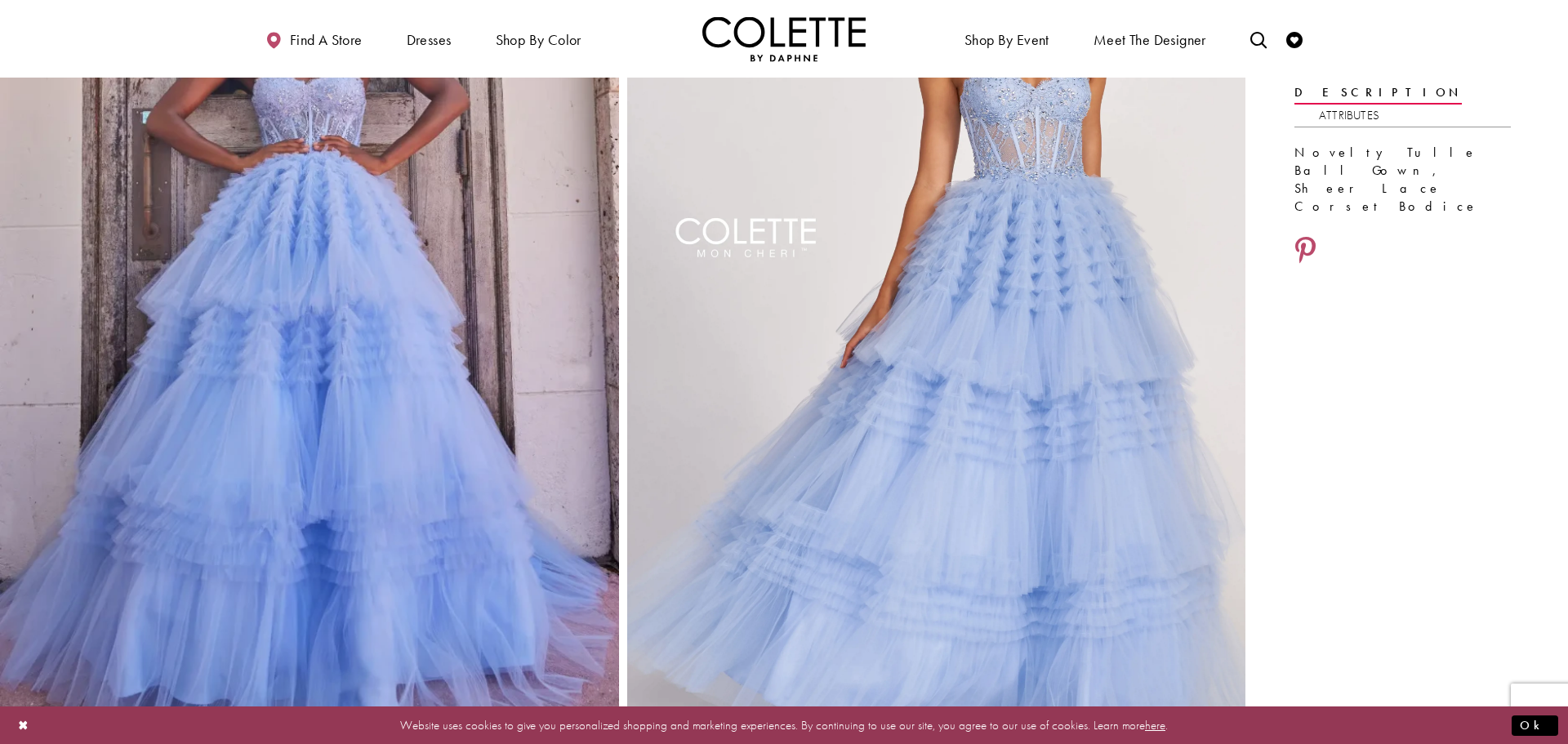
scroll to position [231, 0]
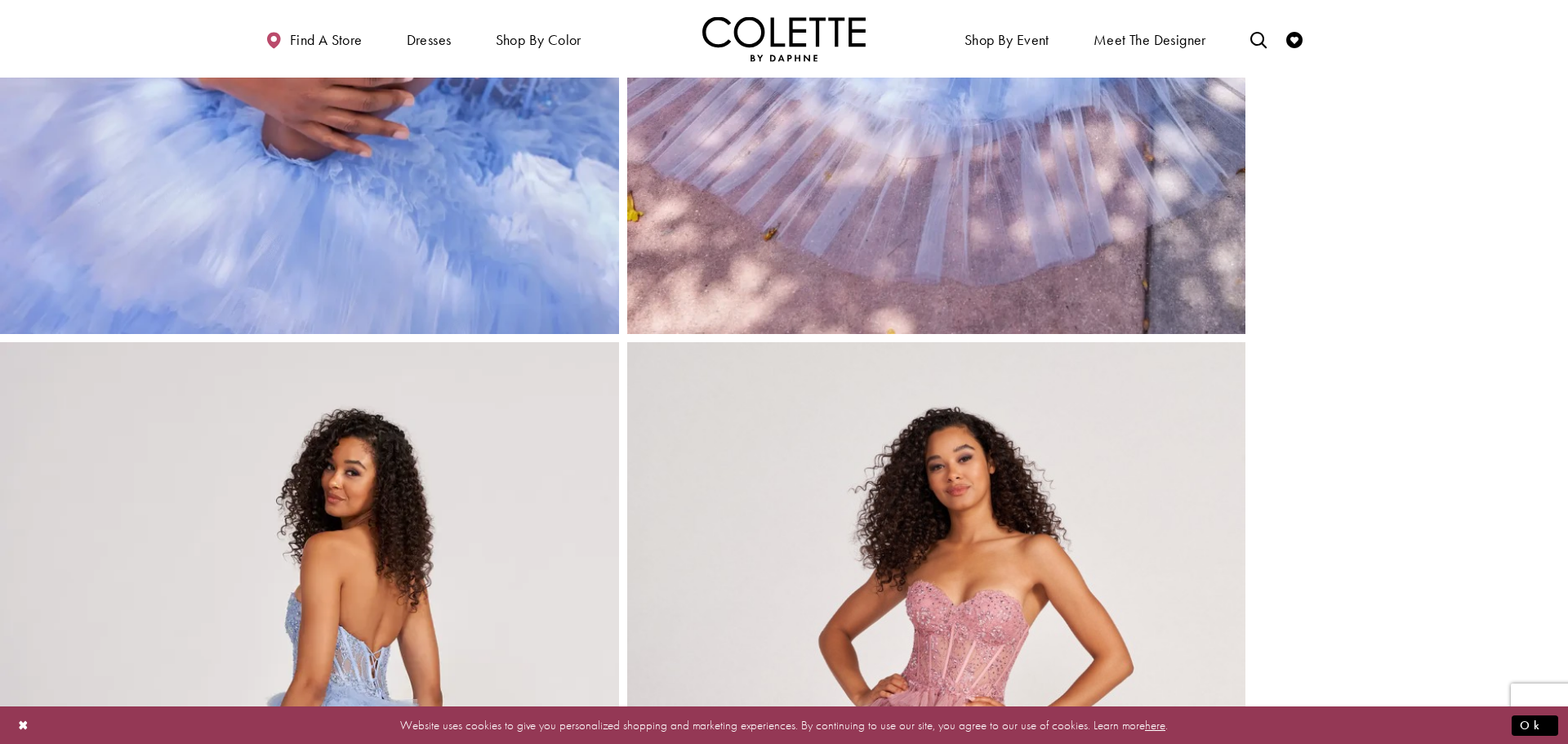
scroll to position [0, 0]
